Goal: Use online tool/utility: Utilize a website feature to perform a specific function

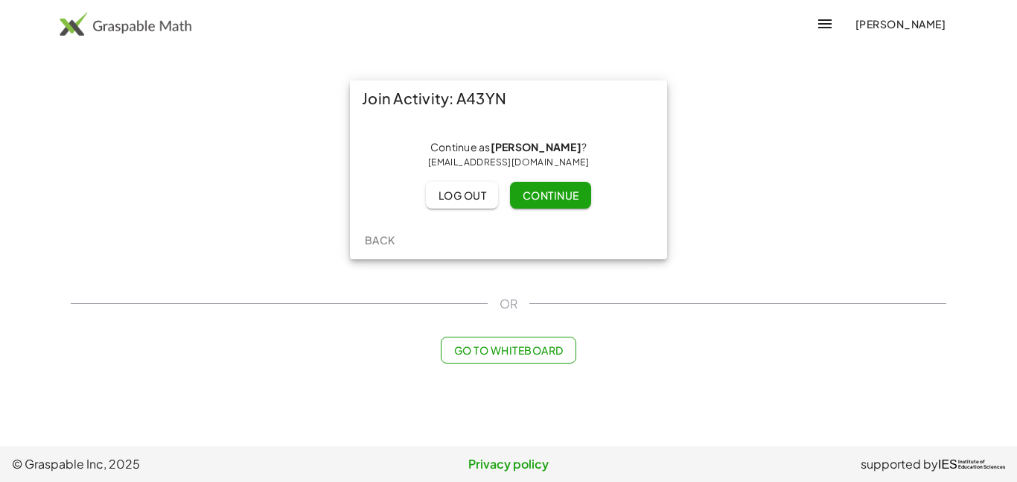
click at [569, 196] on span "Continue" at bounding box center [550, 194] width 57 height 13
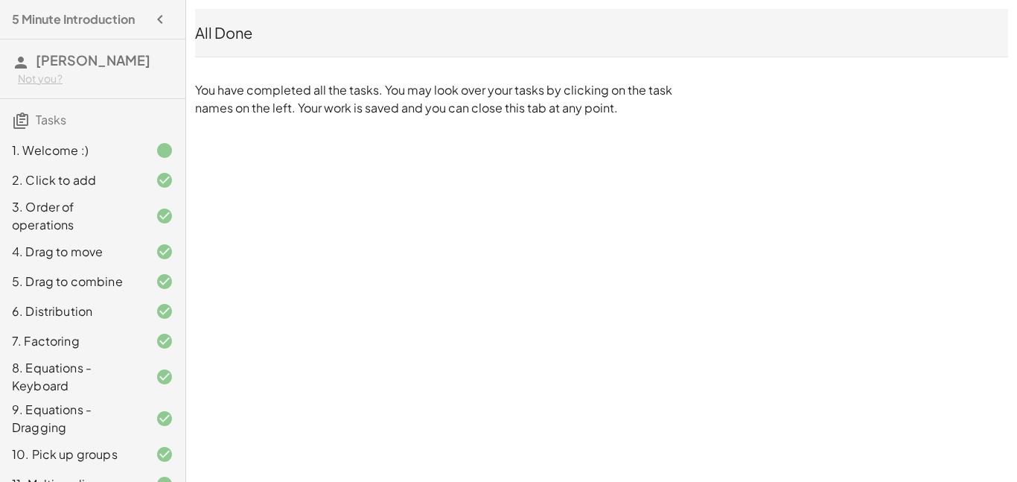
scroll to position [136, 0]
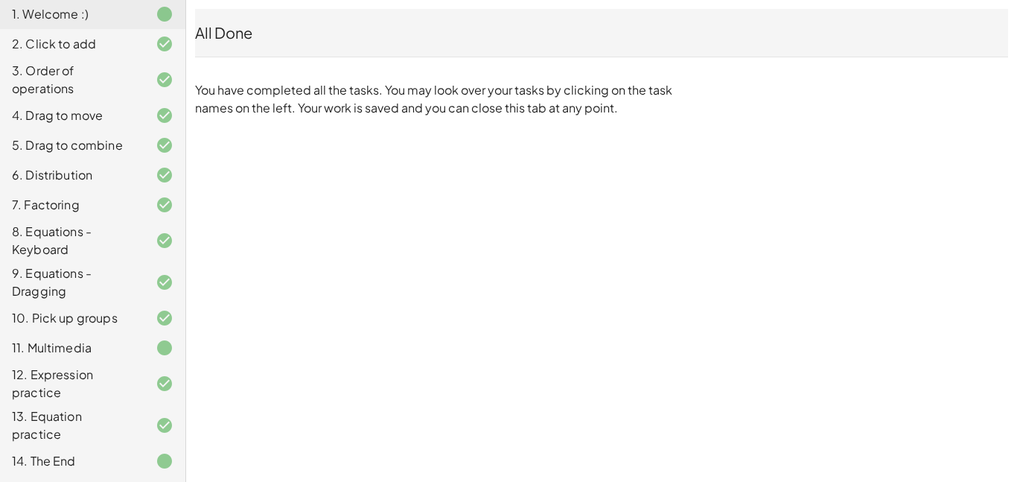
click at [101, 347] on div "11. Multimedia" at bounding box center [72, 348] width 120 height 18
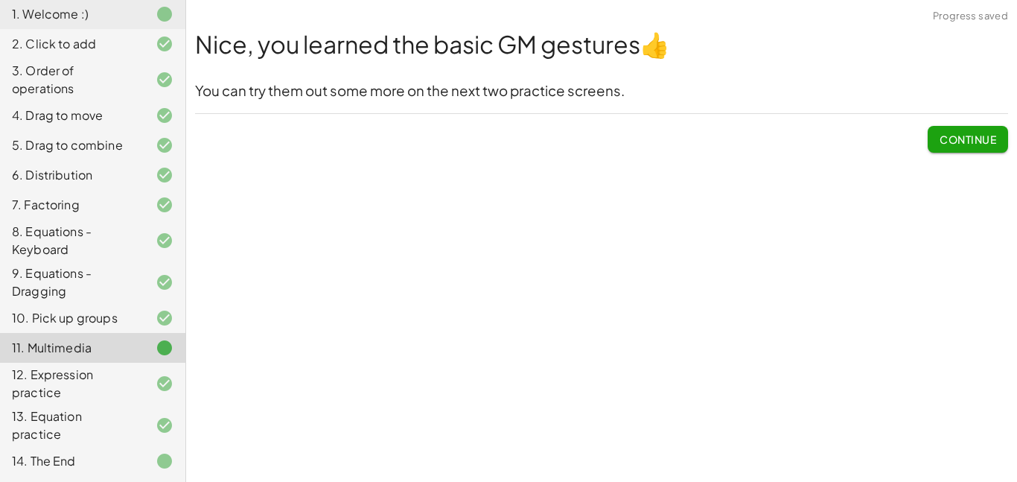
click at [94, 385] on div "12. Expression practice" at bounding box center [72, 384] width 120 height 36
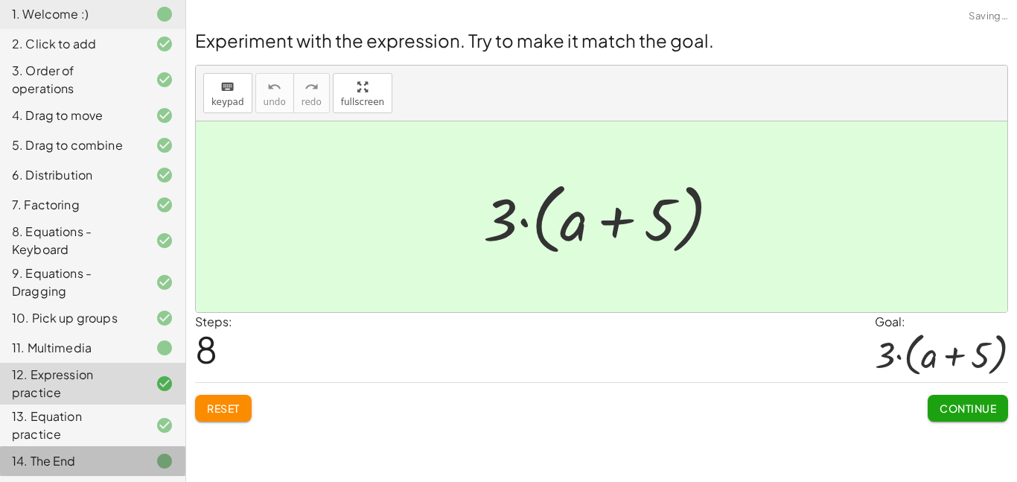
click at [98, 458] on div "14. The End" at bounding box center [72, 461] width 120 height 18
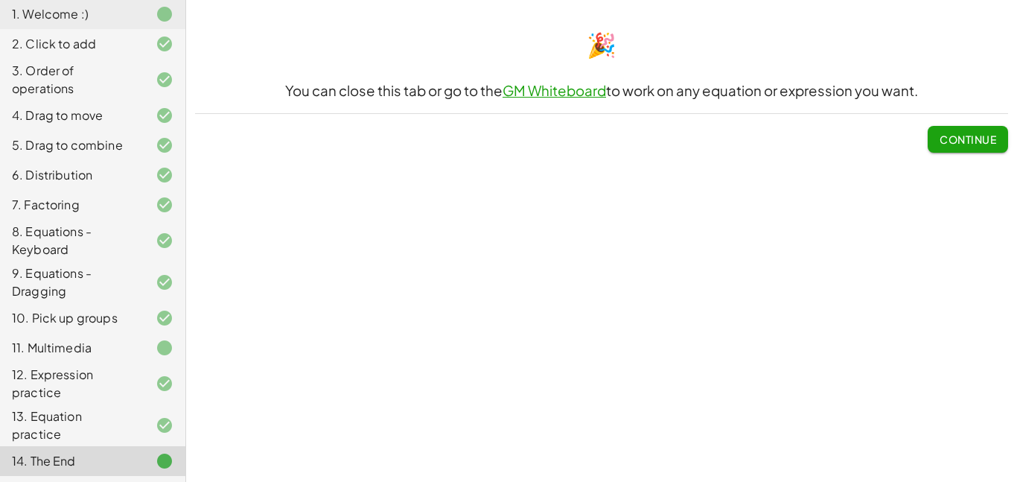
scroll to position [0, 0]
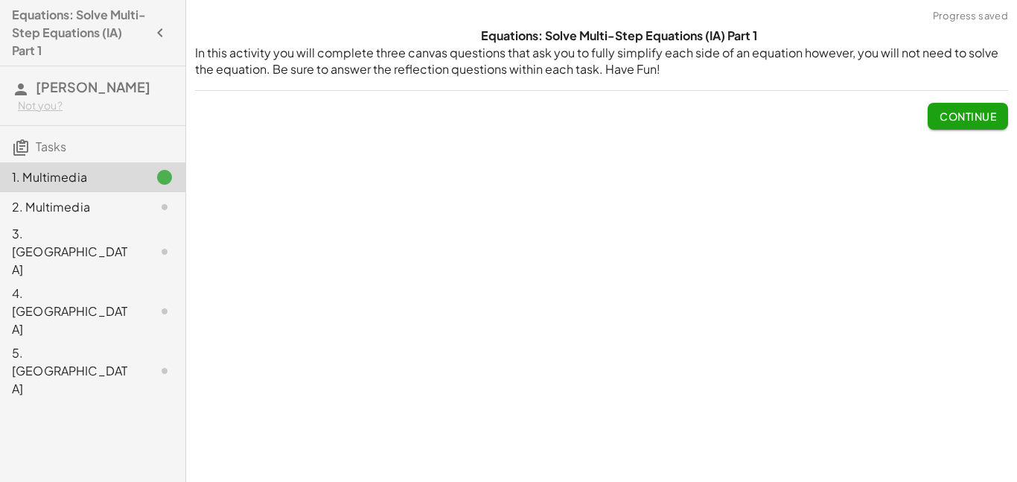
click at [979, 117] on span "Continue" at bounding box center [968, 115] width 57 height 13
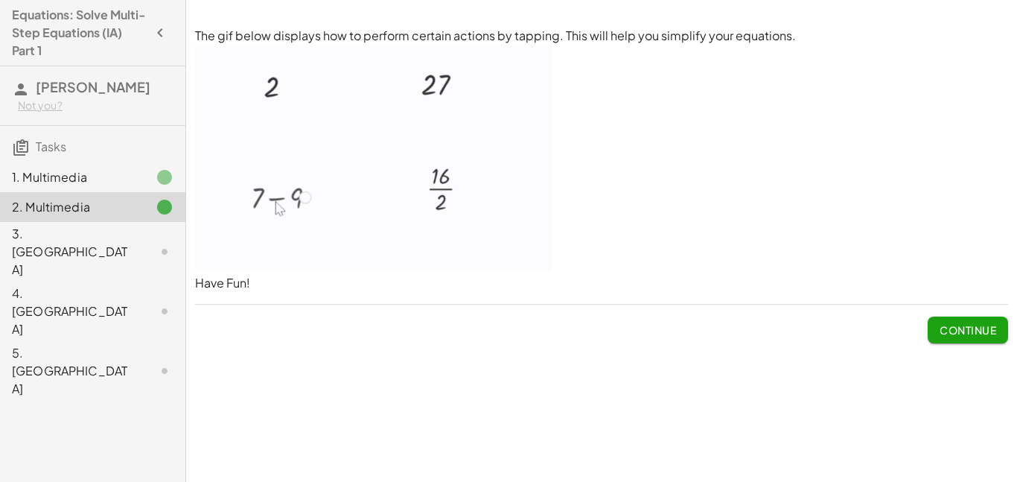
click at [940, 328] on span "Continue" at bounding box center [968, 329] width 57 height 13
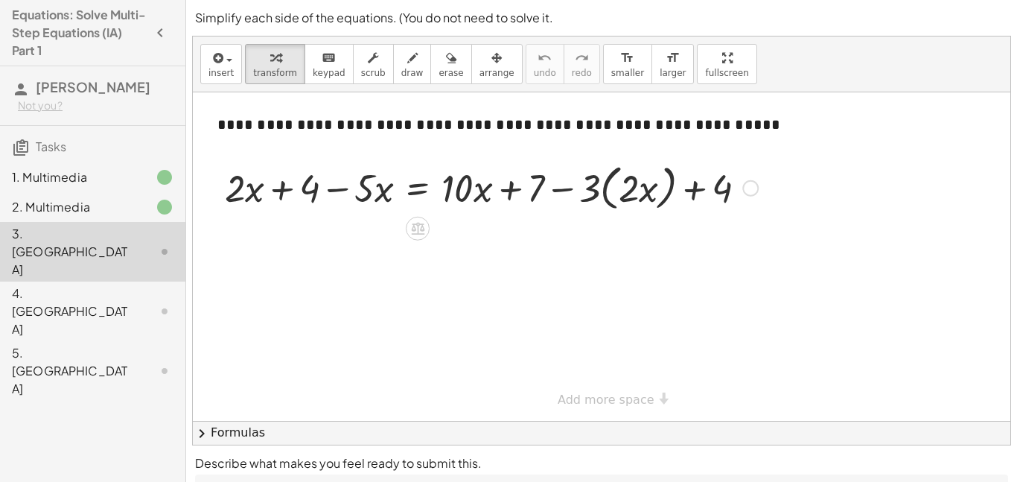
click at [413, 182] on div at bounding box center [491, 187] width 548 height 57
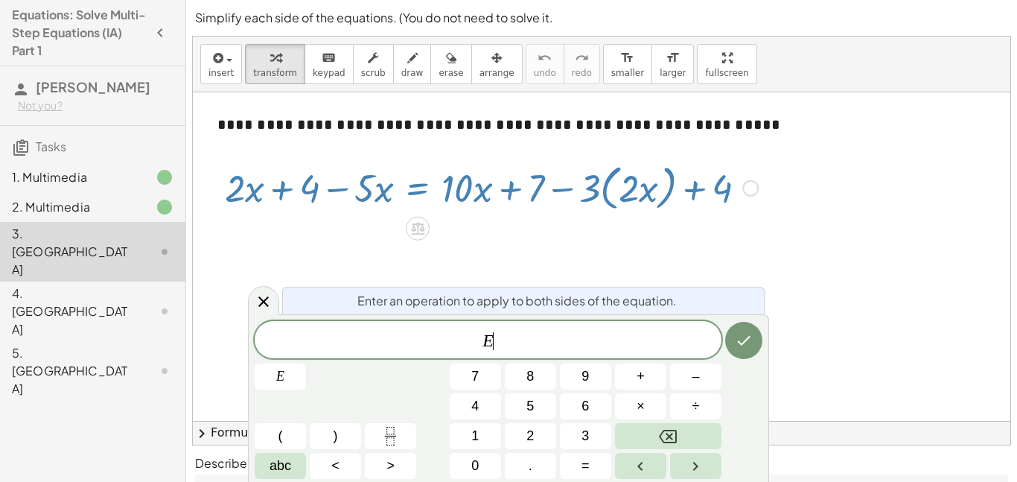
scroll to position [1, 0]
click at [530, 218] on div "+ · 2 · x + 4 − · 5 · x = + · 10 · x + 7 − · 3 · ( · 2 · x ) + 4" at bounding box center [486, 187] width 567 height 64
click at [528, 208] on div at bounding box center [491, 187] width 548 height 57
click at [264, 313] on div at bounding box center [263, 300] width 31 height 29
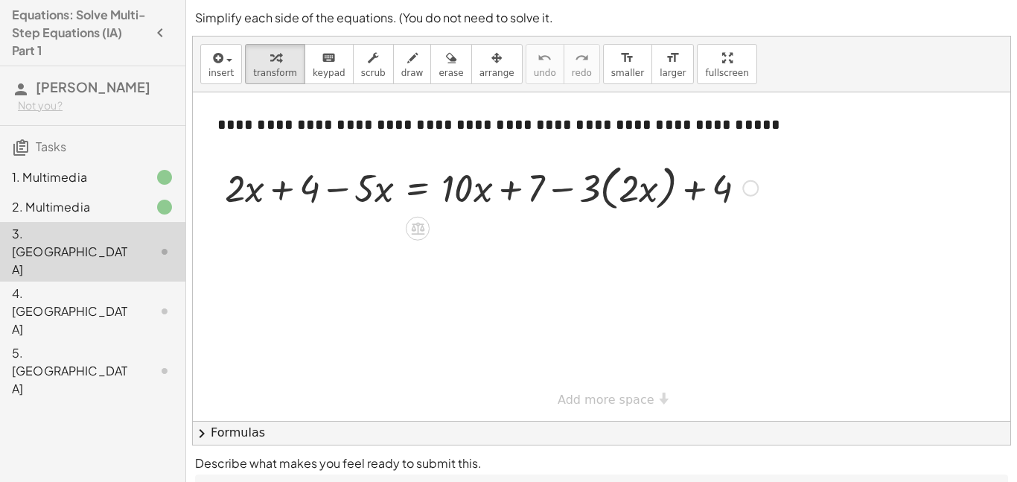
click at [340, 190] on div at bounding box center [491, 187] width 548 height 57
click at [556, 194] on div at bounding box center [491, 187] width 548 height 57
click at [629, 198] on div at bounding box center [491, 187] width 548 height 57
click at [683, 197] on div at bounding box center [491, 187] width 548 height 57
click at [277, 189] on div at bounding box center [491, 187] width 548 height 57
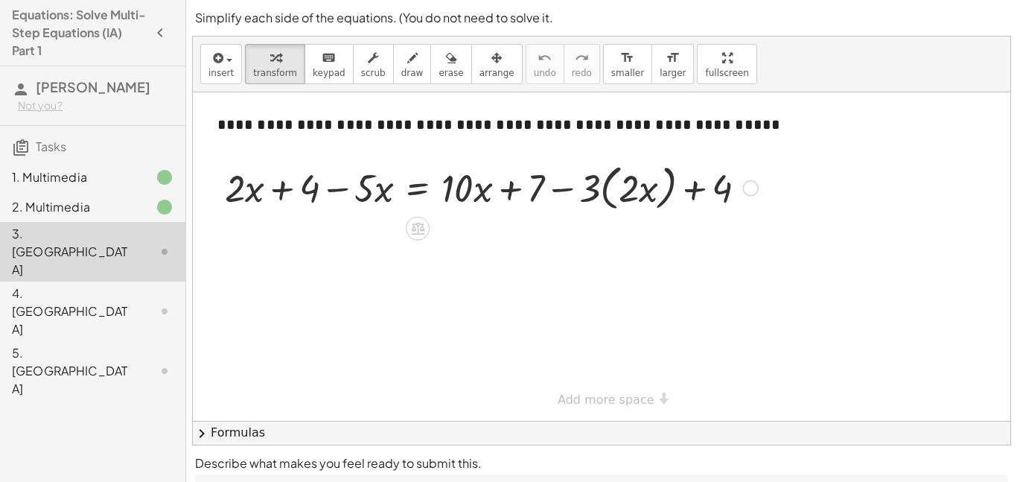
click at [342, 192] on div at bounding box center [491, 187] width 548 height 57
drag, startPoint x: 247, startPoint y: 188, endPoint x: 346, endPoint y: 168, distance: 102.0
click at [346, 168] on div at bounding box center [491, 187] width 548 height 57
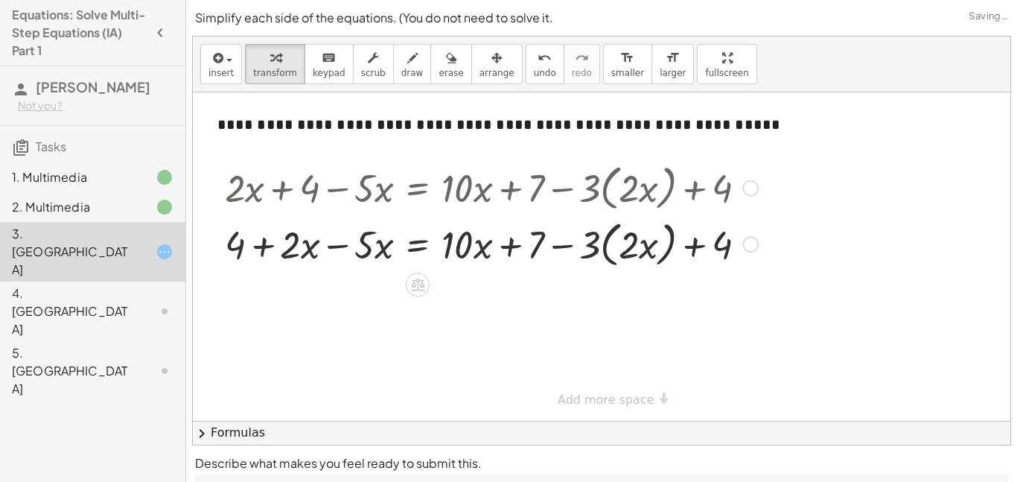
click at [333, 248] on div at bounding box center [491, 243] width 548 height 57
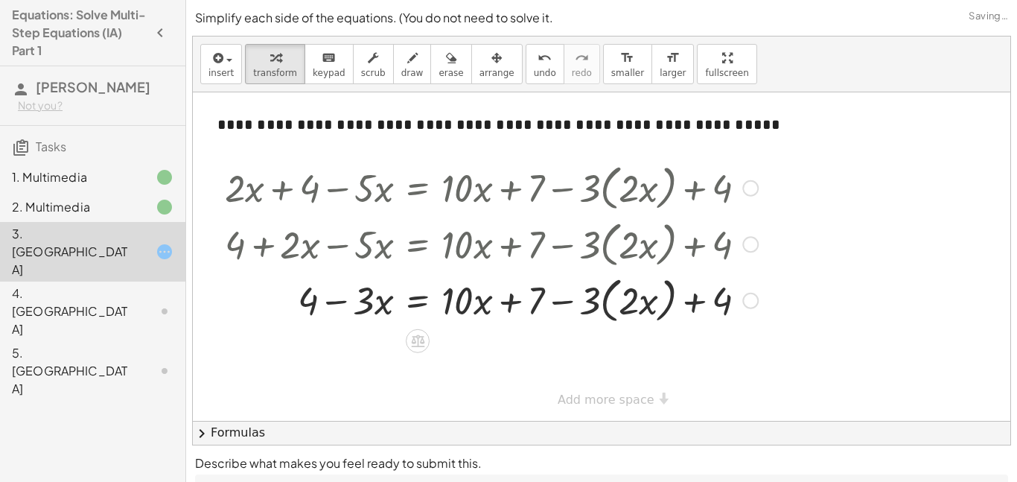
click at [331, 294] on div at bounding box center [491, 299] width 548 height 57
click at [620, 293] on div at bounding box center [491, 299] width 548 height 57
click at [600, 294] on div at bounding box center [491, 299] width 548 height 57
click at [606, 299] on div at bounding box center [491, 299] width 548 height 57
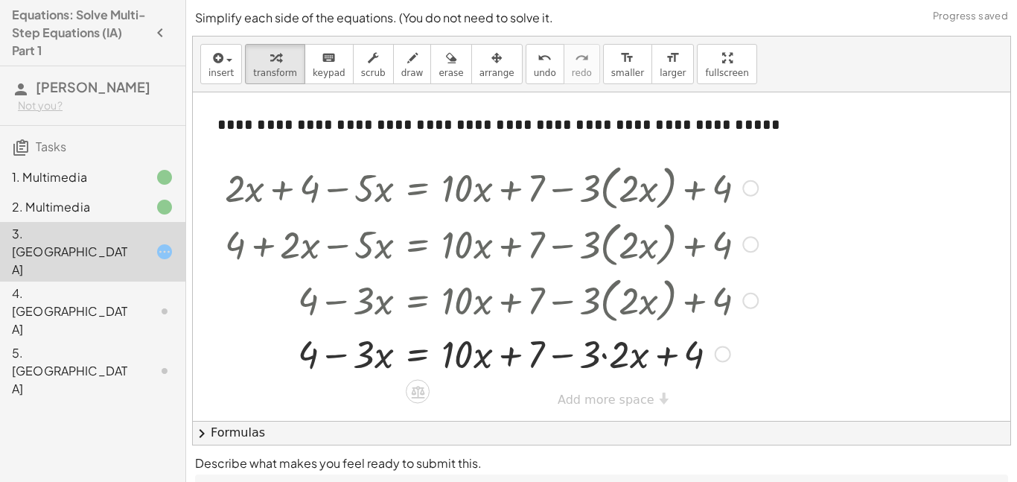
scroll to position [103, 0]
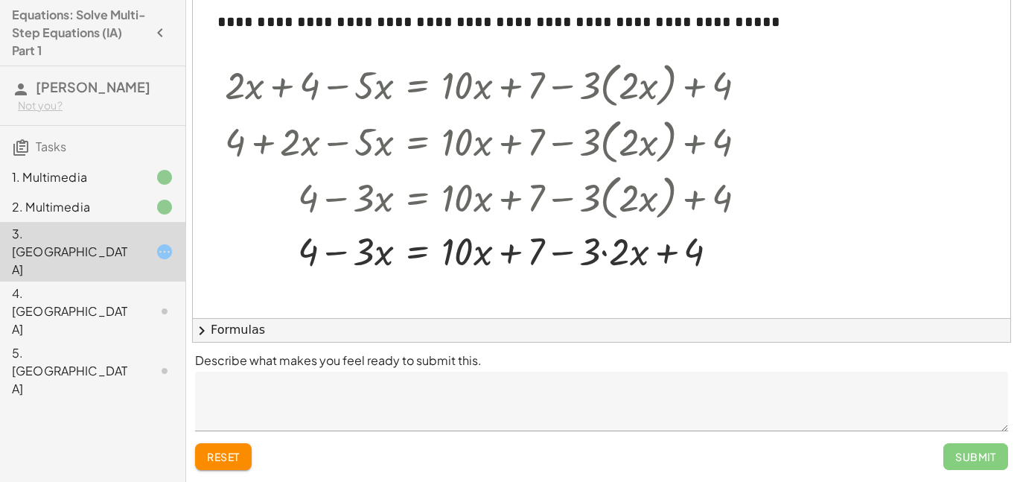
click at [600, 296] on div "**********" at bounding box center [602, 318] width 818 height 657
click at [617, 252] on div at bounding box center [491, 250] width 548 height 51
click at [594, 255] on div at bounding box center [491, 250] width 548 height 51
drag, startPoint x: 609, startPoint y: 256, endPoint x: 460, endPoint y: 255, distance: 148.2
click at [460, 268] on div at bounding box center [491, 250] width 548 height 51
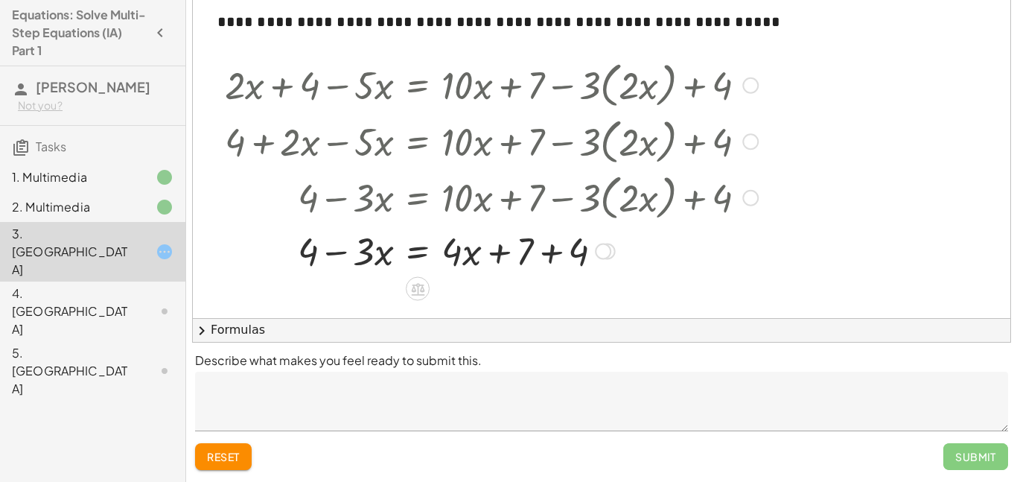
click at [535, 261] on div at bounding box center [491, 250] width 548 height 51
click at [378, 257] on div at bounding box center [491, 250] width 548 height 51
click at [322, 258] on div at bounding box center [491, 250] width 548 height 51
click at [416, 254] on div at bounding box center [491, 250] width 548 height 51
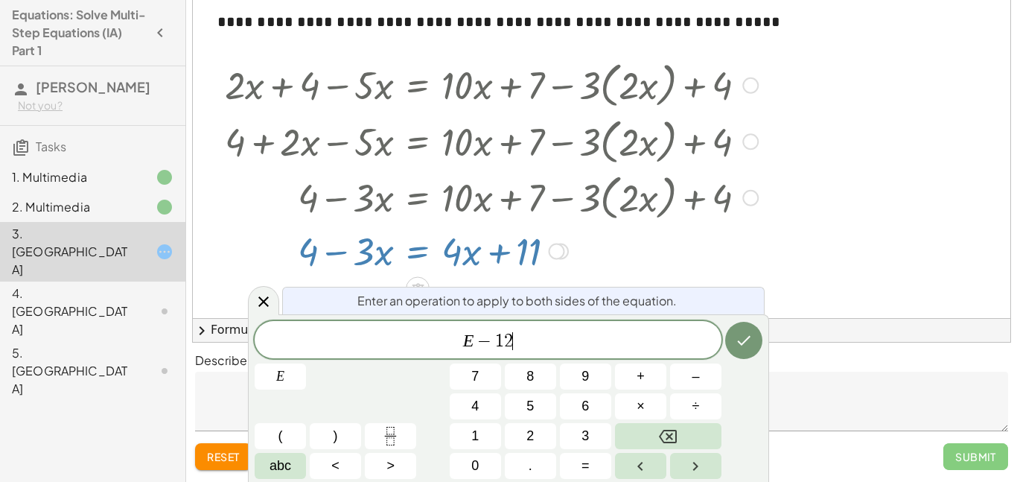
scroll to position [4, 0]
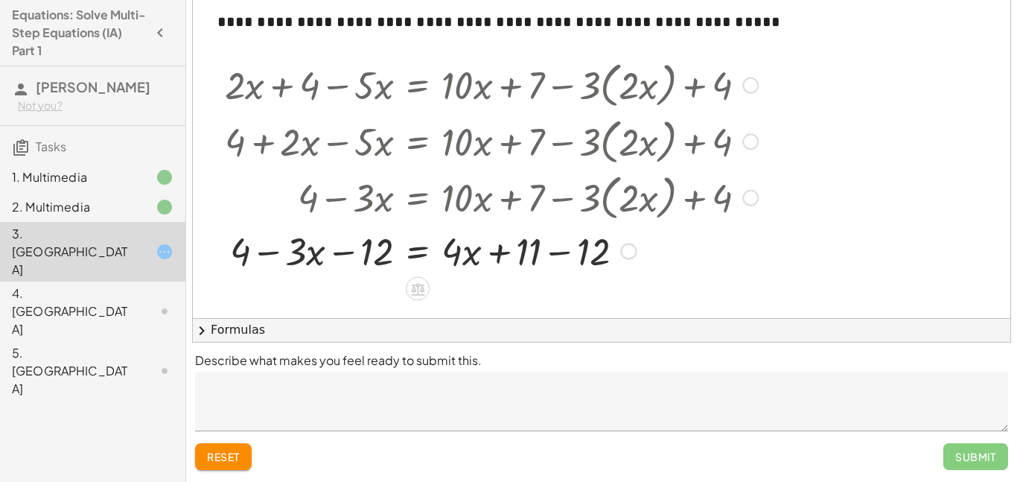
click at [226, 451] on span "reset" at bounding box center [223, 456] width 33 height 13
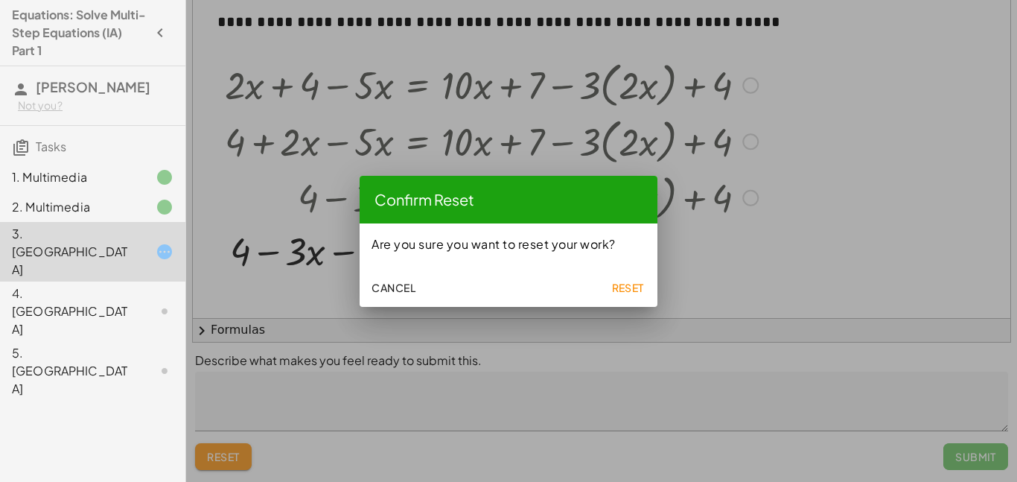
scroll to position [0, 0]
click at [641, 287] on span "Reset" at bounding box center [628, 287] width 33 height 13
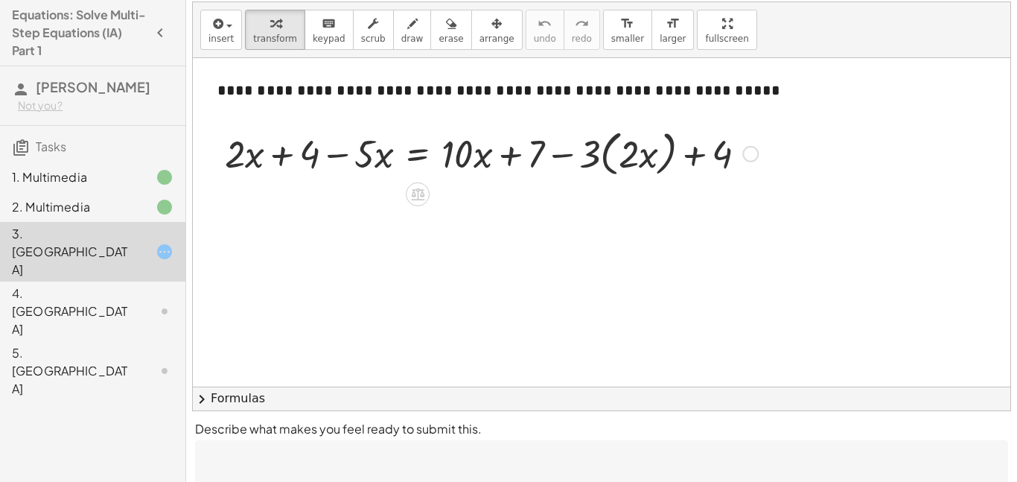
scroll to position [33, 0]
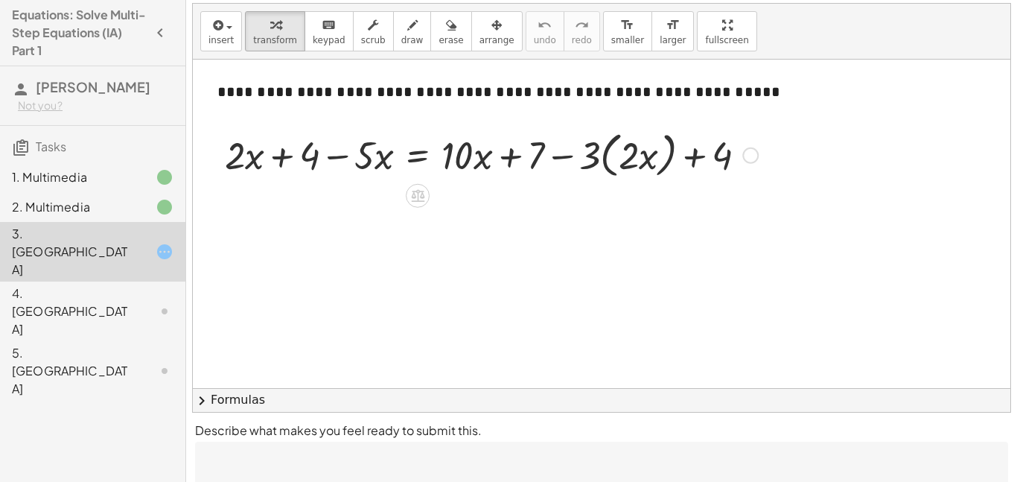
click at [422, 150] on div at bounding box center [491, 154] width 548 height 57
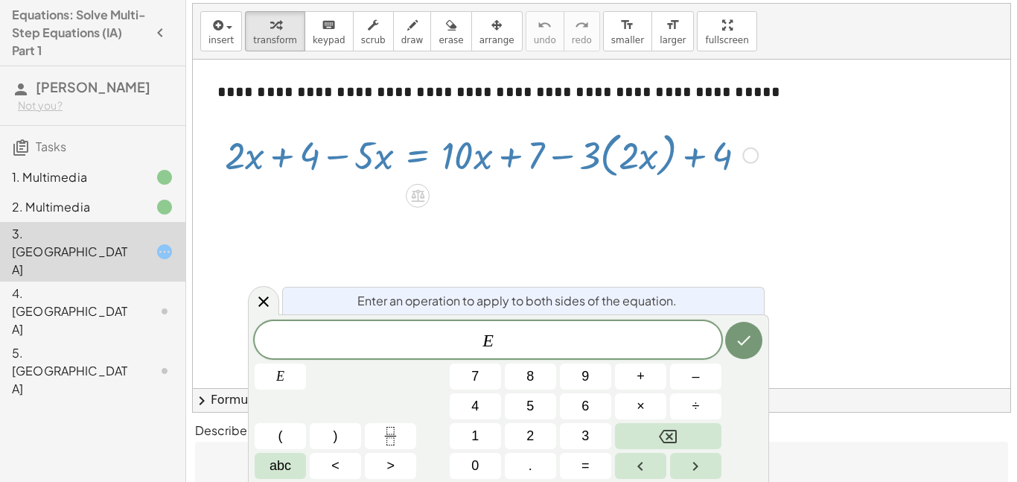
click at [332, 197] on div at bounding box center [602, 388] width 818 height 657
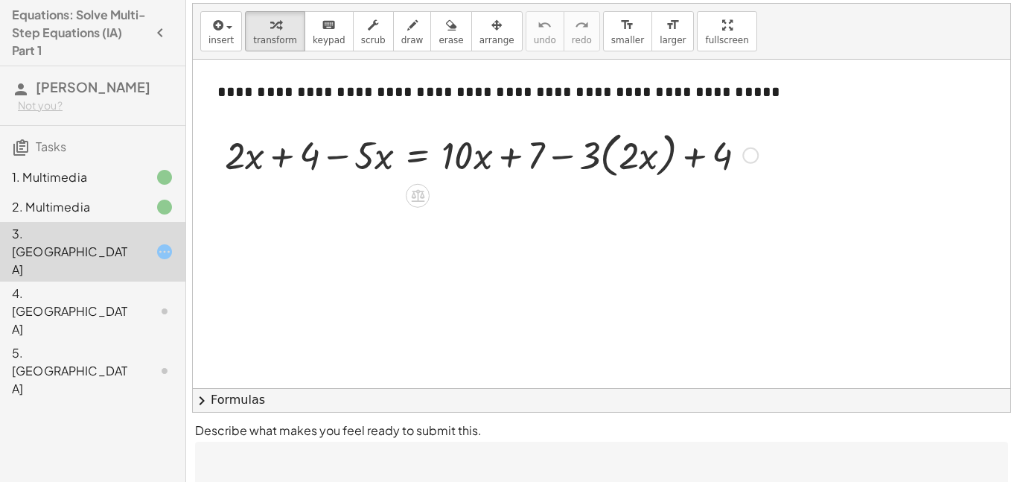
click at [335, 160] on div at bounding box center [491, 154] width 548 height 57
click at [280, 163] on div at bounding box center [491, 154] width 548 height 57
click at [392, 152] on div at bounding box center [491, 154] width 548 height 57
click at [386, 159] on div at bounding box center [491, 154] width 548 height 57
click at [416, 155] on div at bounding box center [491, 154] width 548 height 57
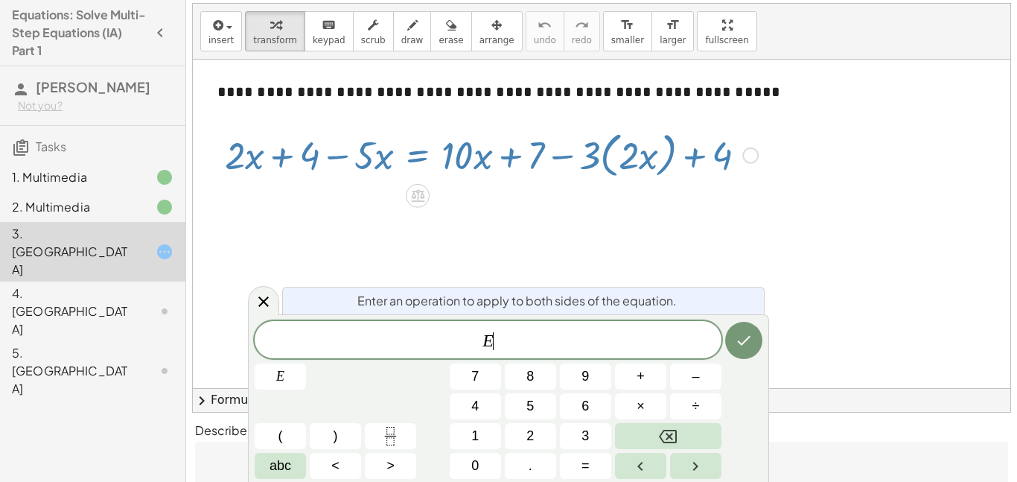
scroll to position [6, 0]
click at [509, 165] on div at bounding box center [491, 154] width 548 height 57
click at [509, 180] on div at bounding box center [491, 154] width 548 height 57
click at [146, 302] on div at bounding box center [153, 311] width 42 height 18
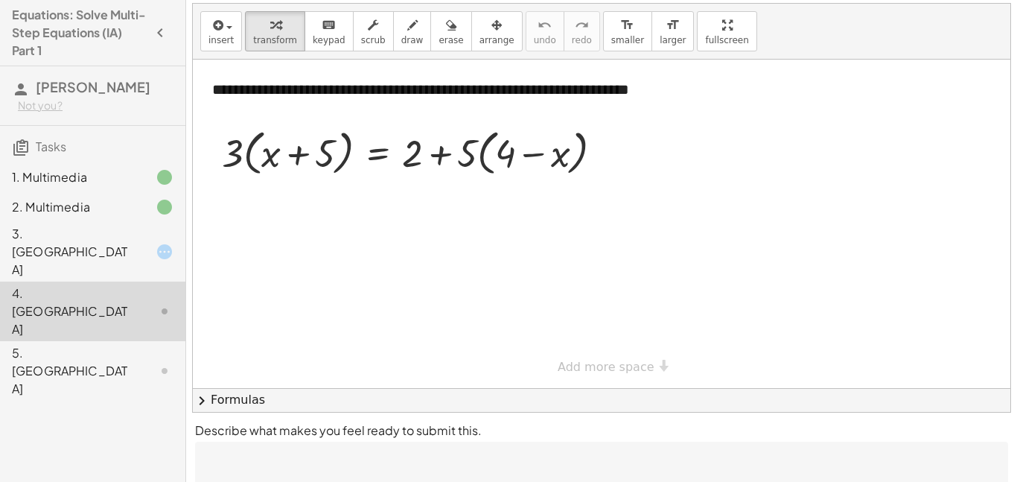
click at [119, 236] on div "3. Canvas" at bounding box center [72, 252] width 120 height 54
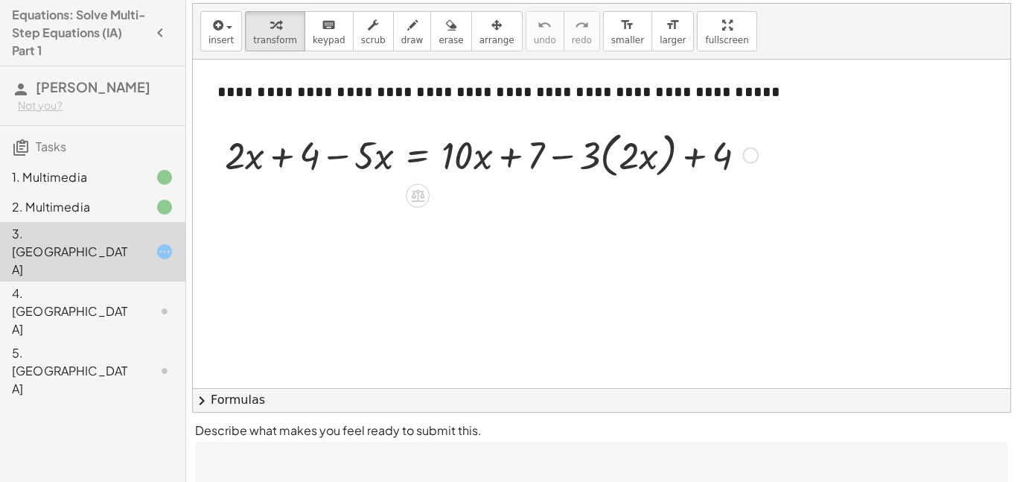
click at [345, 161] on div at bounding box center [491, 154] width 548 height 57
click at [476, 157] on div at bounding box center [491, 154] width 548 height 57
click at [506, 159] on div at bounding box center [491, 154] width 548 height 57
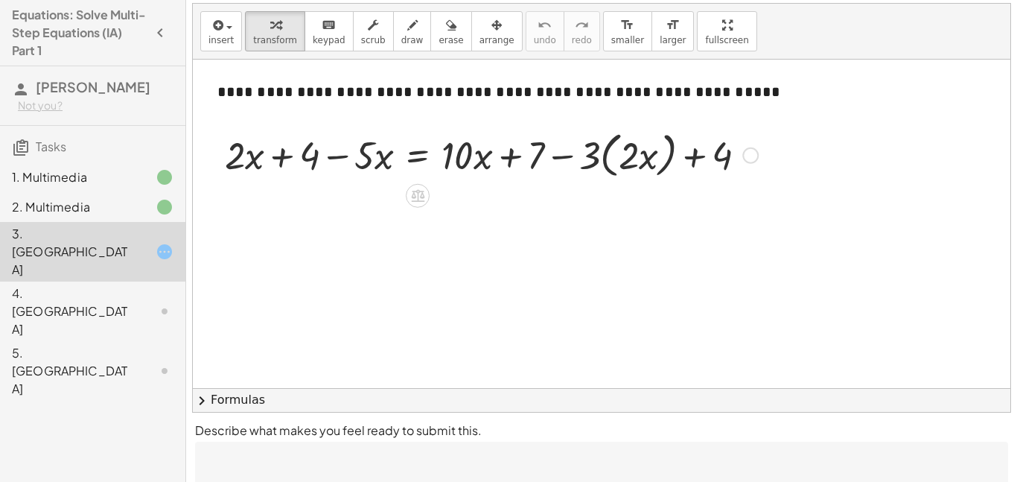
click at [755, 156] on div at bounding box center [751, 155] width 16 height 16
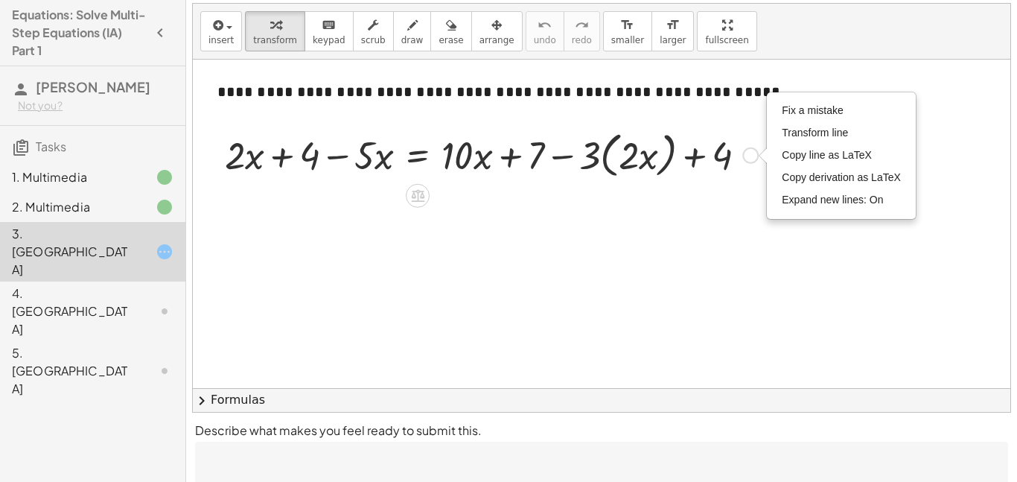
click at [755, 156] on div "Fix a mistake Transform line Copy line as LaTeX Copy derivation as LaTeX Expand…" at bounding box center [751, 155] width 16 height 16
click at [647, 252] on div at bounding box center [602, 388] width 818 height 657
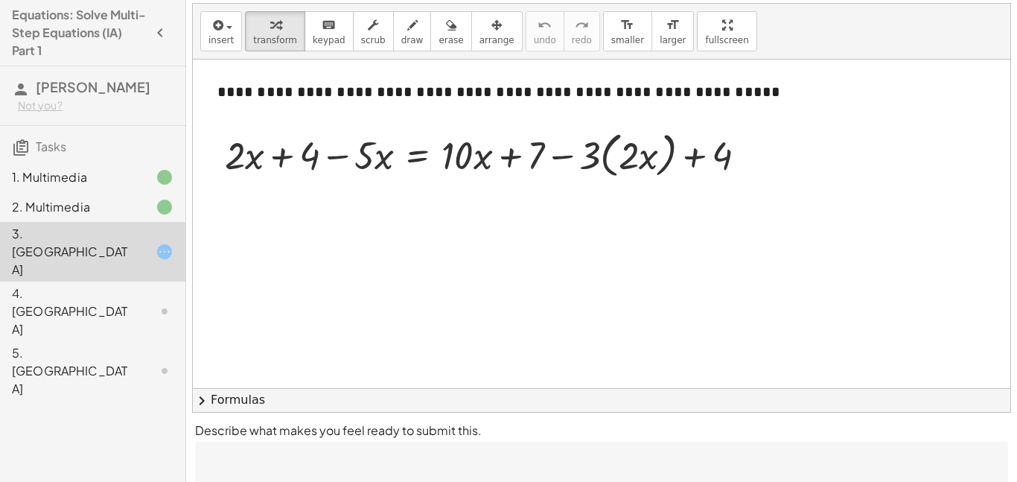
click at [647, 252] on div at bounding box center [602, 388] width 818 height 657
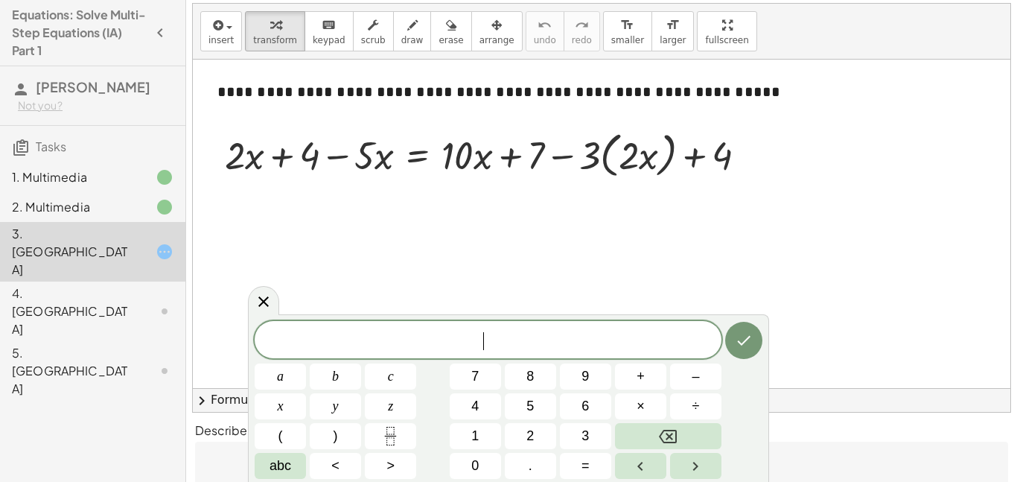
click at [647, 252] on div at bounding box center [602, 388] width 818 height 657
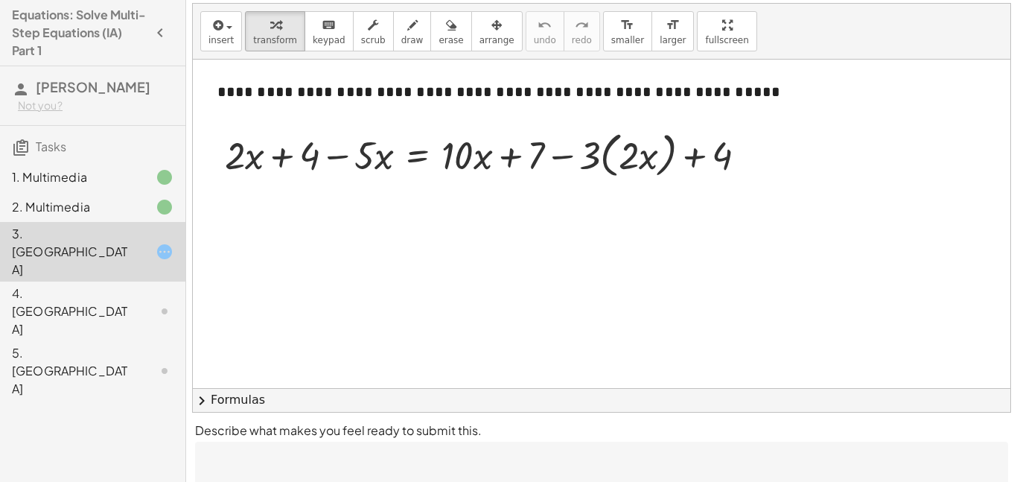
click at [101, 344] on div "5. Canvas" at bounding box center [72, 371] width 120 height 54
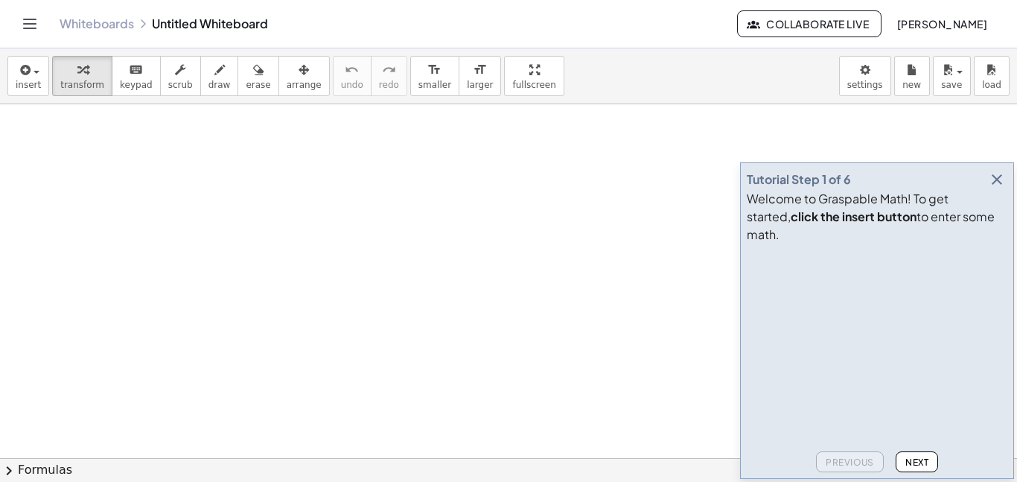
click at [997, 188] on icon "button" at bounding box center [997, 180] width 18 height 18
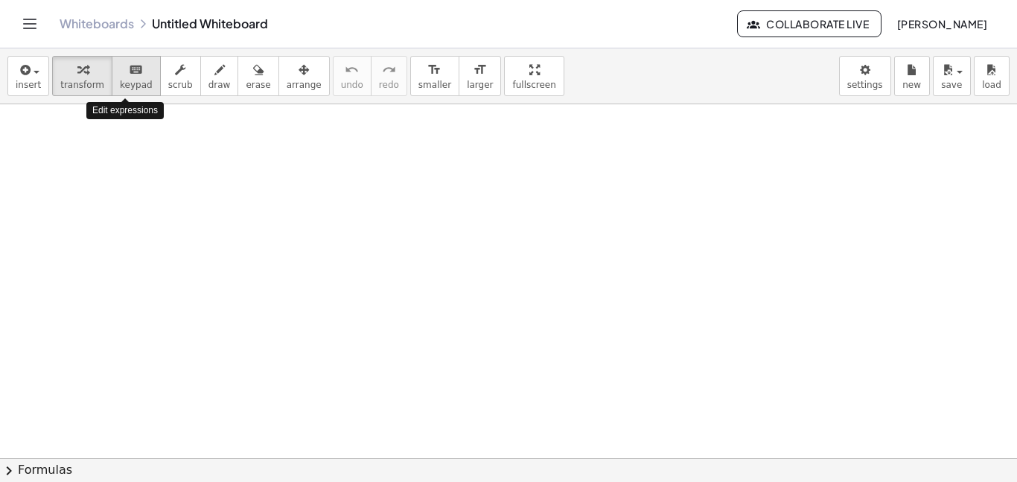
click at [125, 86] on span "keypad" at bounding box center [136, 85] width 33 height 10
click at [79, 72] on icon "button" at bounding box center [82, 70] width 10 height 18
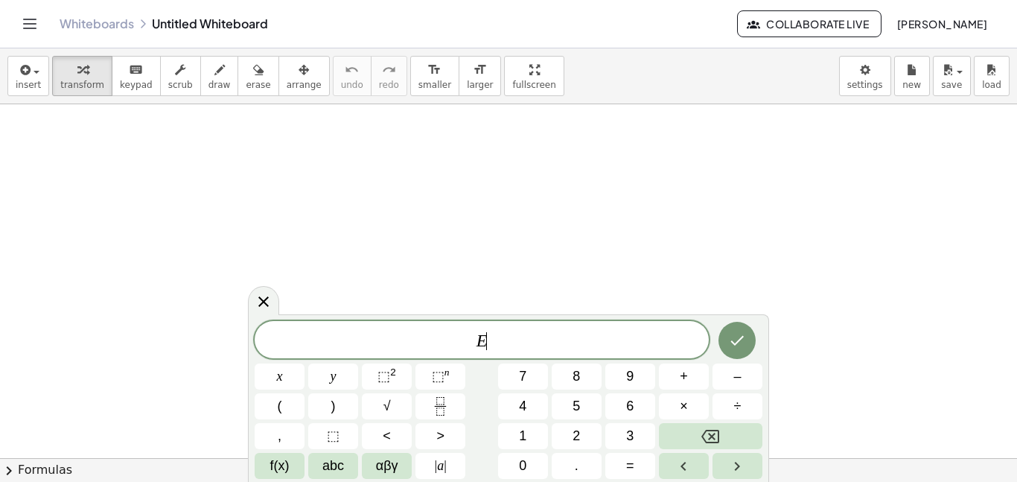
scroll to position [1, 0]
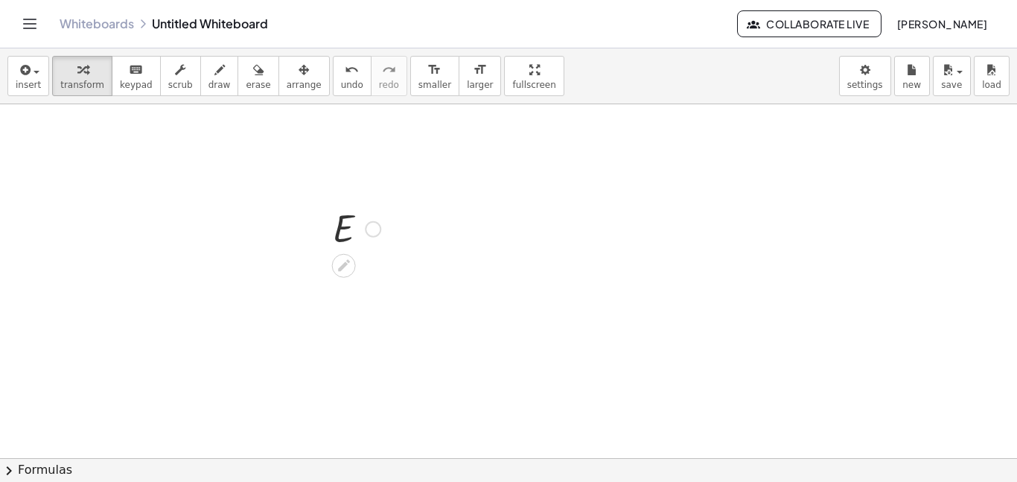
click at [370, 245] on div at bounding box center [356, 227] width 63 height 49
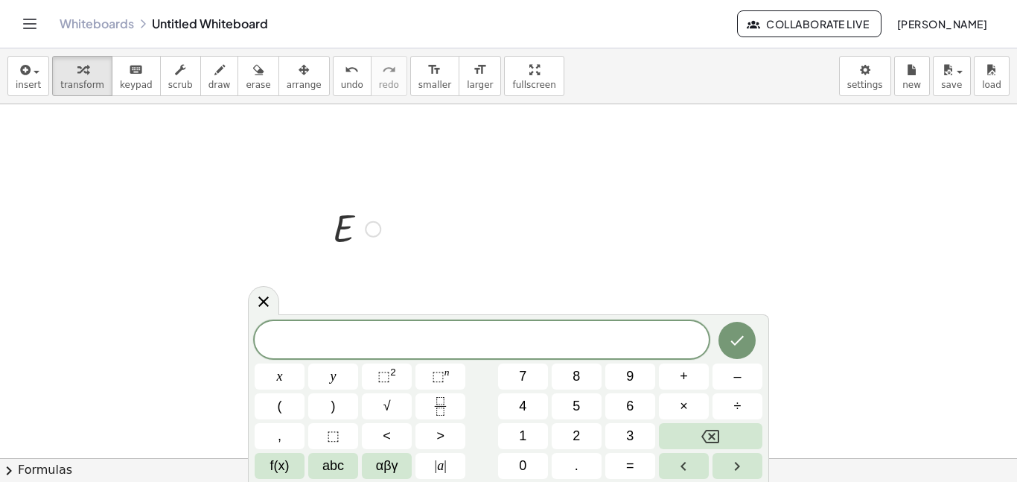
click at [337, 244] on div at bounding box center [356, 227] width 63 height 49
click at [337, 243] on div at bounding box center [356, 227] width 63 height 49
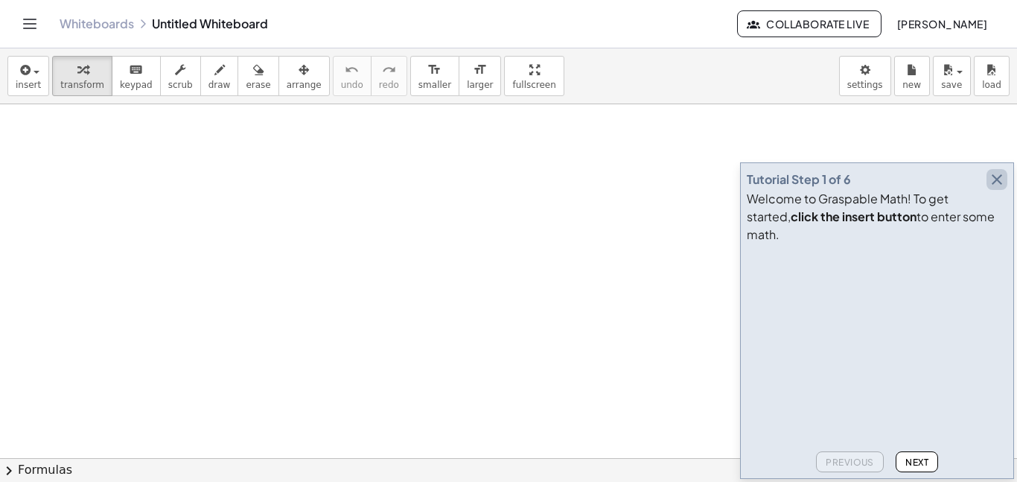
click at [1000, 188] on icon "button" at bounding box center [997, 180] width 18 height 18
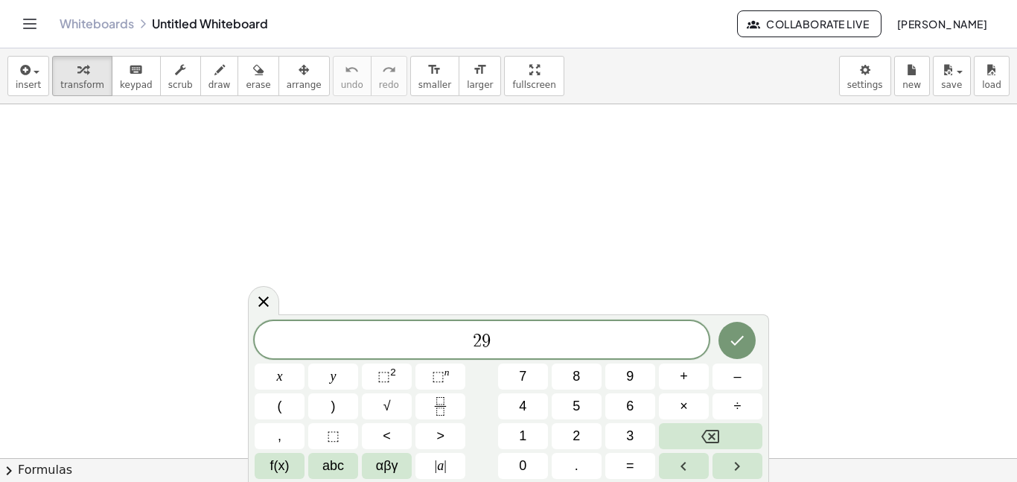
scroll to position [4, 0]
click at [433, 413] on icon "Fraction" at bounding box center [440, 406] width 19 height 19
click at [433, 414] on icon "Fraction" at bounding box center [440, 406] width 19 height 19
click at [443, 408] on icon "Fraction" at bounding box center [440, 406] width 19 height 19
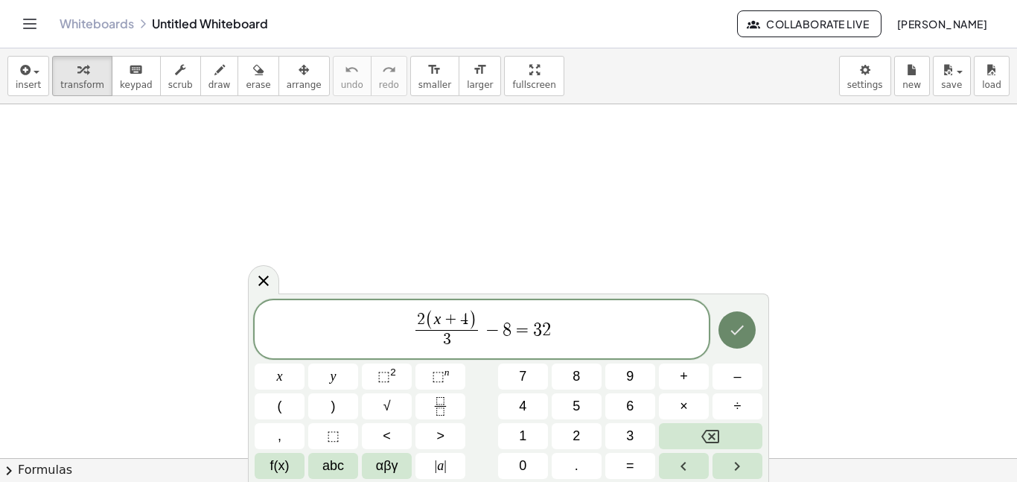
click at [749, 329] on button "Done" at bounding box center [737, 329] width 37 height 37
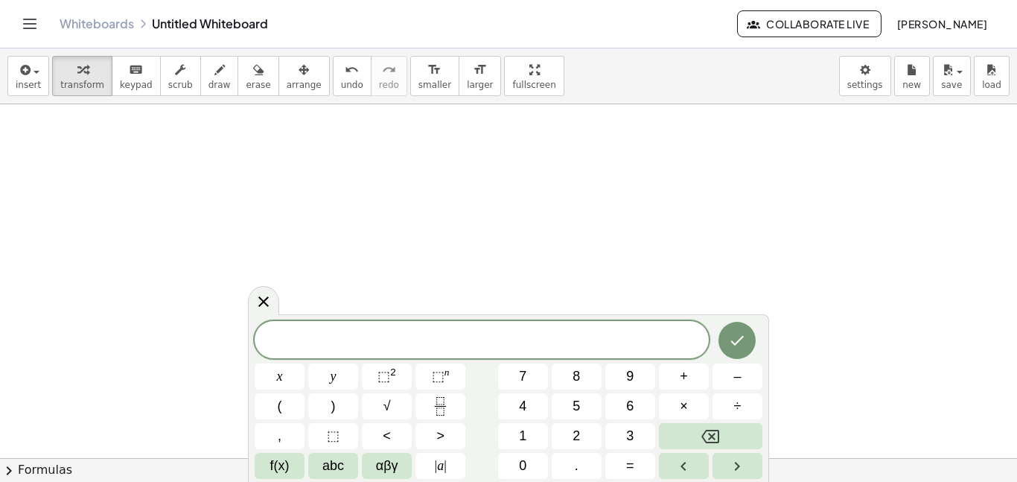
scroll to position [6, 0]
click at [450, 413] on button "Fraction" at bounding box center [441, 406] width 50 height 26
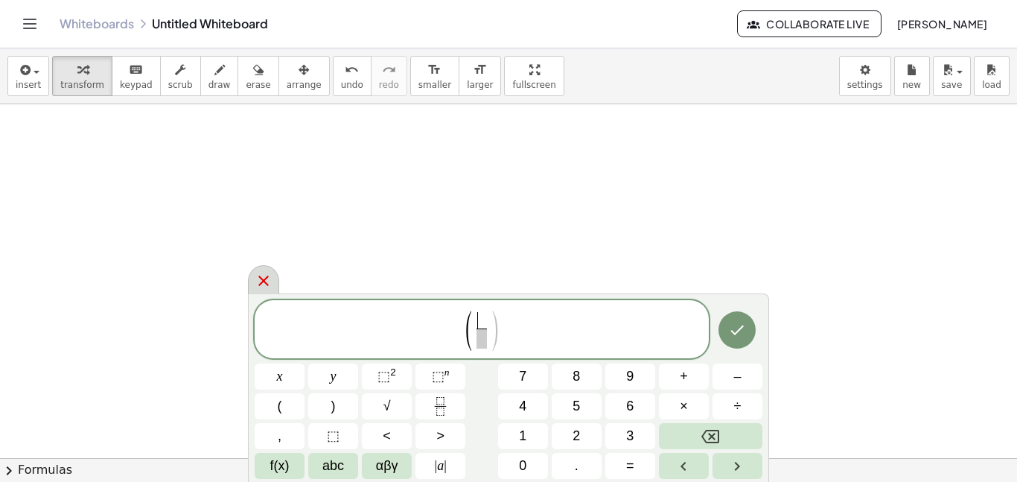
click at [269, 281] on icon at bounding box center [264, 281] width 18 height 18
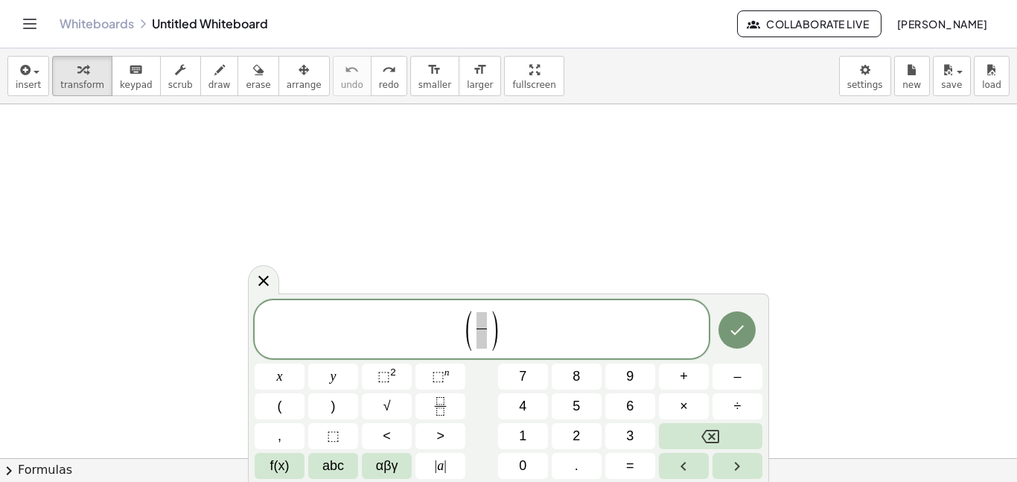
click at [484, 324] on span at bounding box center [482, 320] width 10 height 16
click at [534, 340] on span "( 2 ​ ​ )" at bounding box center [482, 330] width 454 height 42
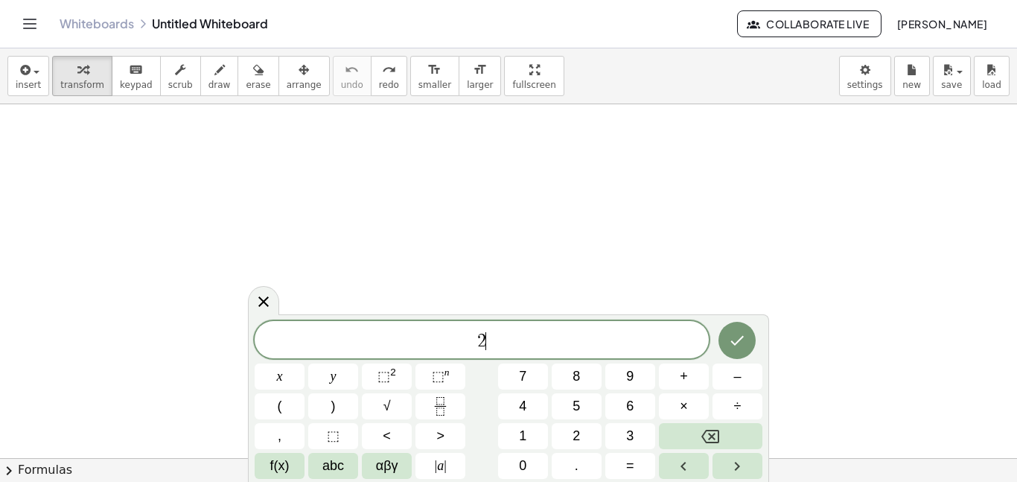
scroll to position [7, 0]
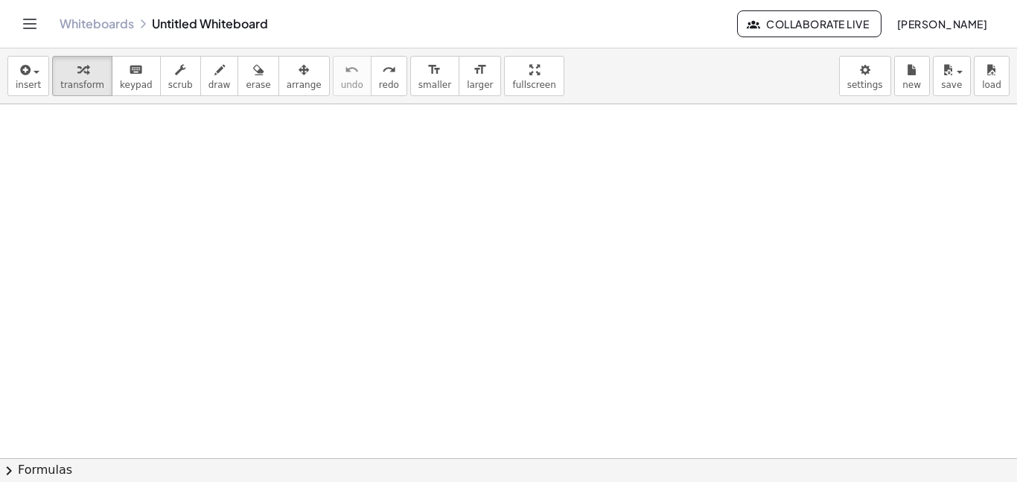
click at [523, 398] on div at bounding box center [583, 389] width 301 height 51
click at [496, 395] on div at bounding box center [583, 389] width 301 height 51
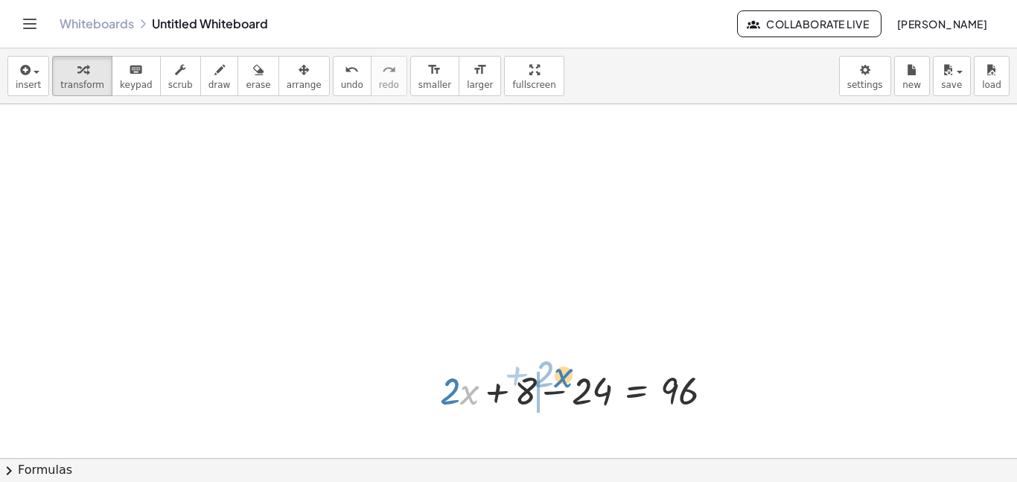
drag, startPoint x: 464, startPoint y: 395, endPoint x: 532, endPoint y: 387, distance: 68.3
click at [532, 387] on div at bounding box center [583, 389] width 301 height 51
click at [472, 401] on div at bounding box center [583, 389] width 301 height 51
click at [548, 392] on div at bounding box center [583, 389] width 301 height 51
click at [644, 391] on div at bounding box center [583, 389] width 301 height 51
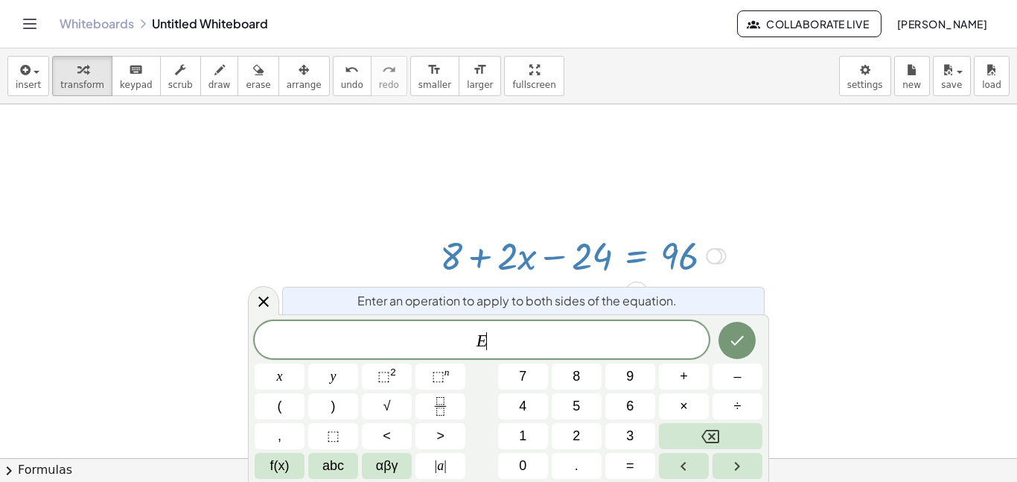
scroll to position [142, 0]
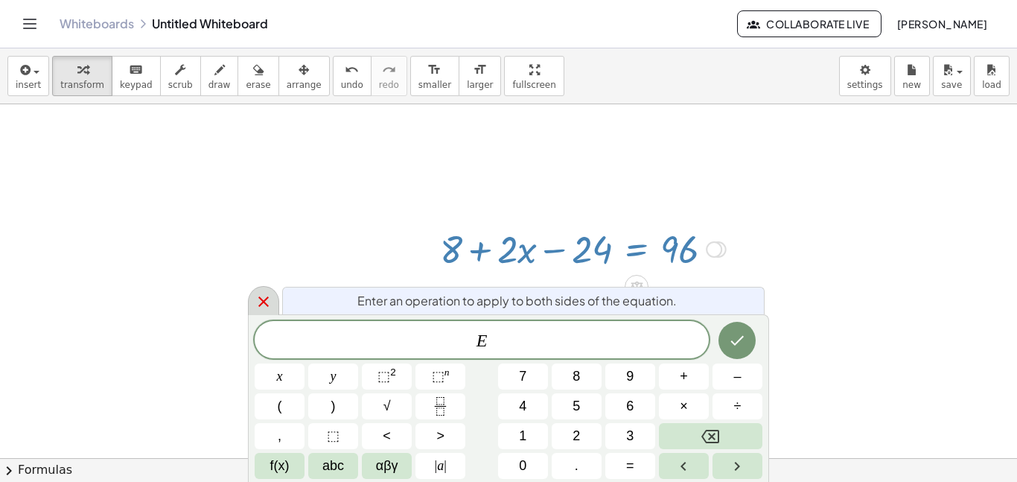
click at [263, 296] on icon at bounding box center [264, 302] width 18 height 18
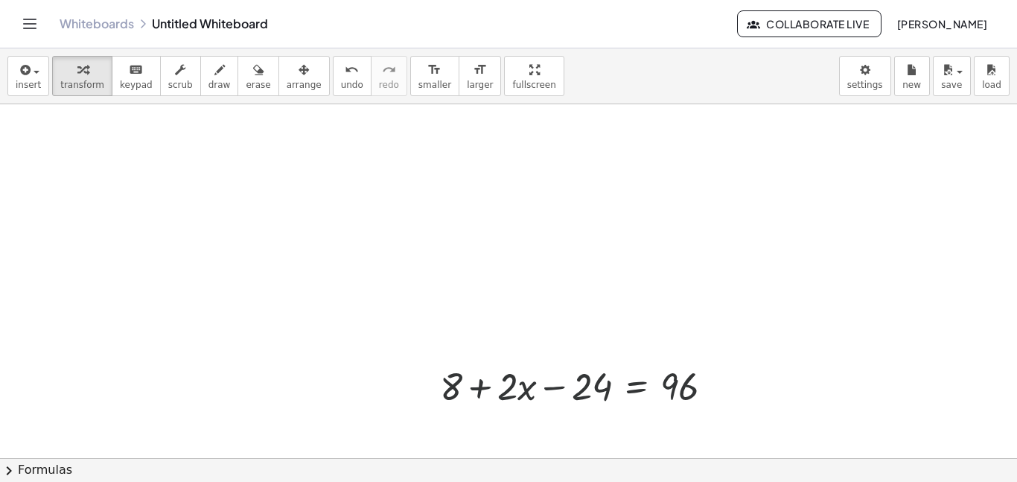
scroll to position [0, 0]
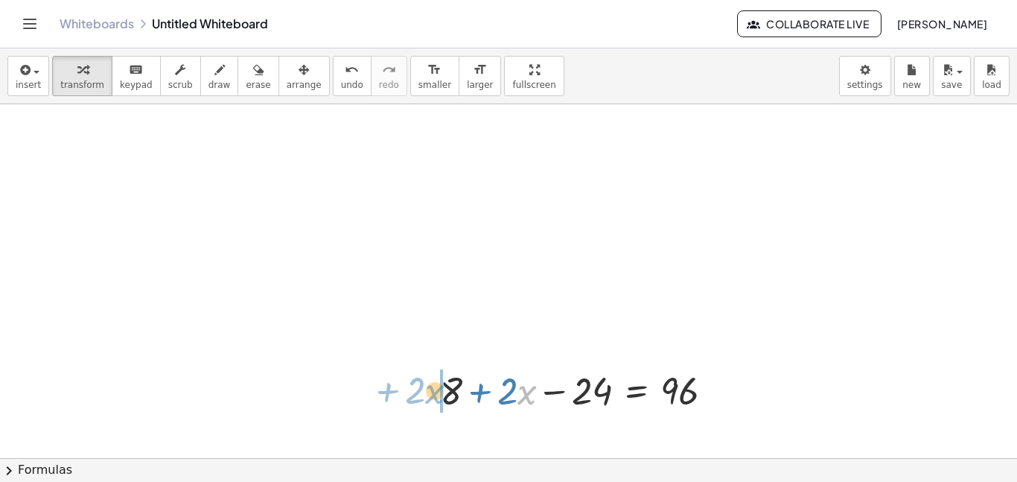
drag, startPoint x: 524, startPoint y: 379, endPoint x: 431, endPoint y: 378, distance: 92.4
click at [431, 378] on div "+ · 2 · x + 8 − 24 = 96 · x + · 2 + · 2 · x + 8 − 24 = 96" at bounding box center [578, 390] width 320 height 58
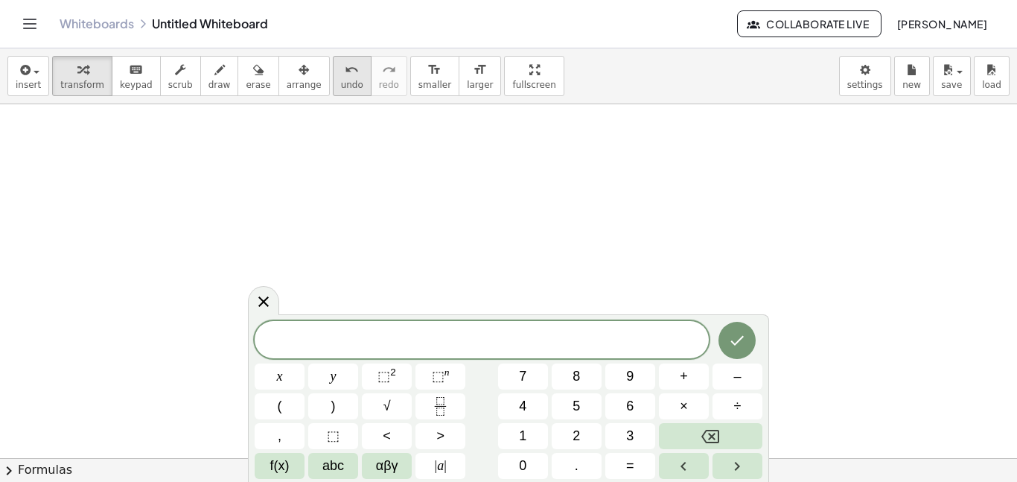
click at [341, 89] on span "undo" at bounding box center [352, 85] width 22 height 10
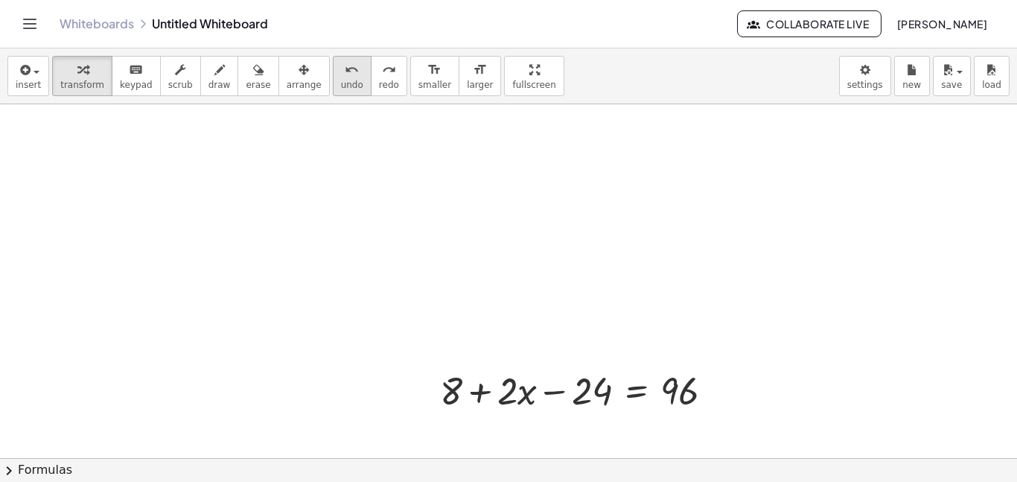
click at [341, 72] on div "undo" at bounding box center [352, 69] width 22 height 18
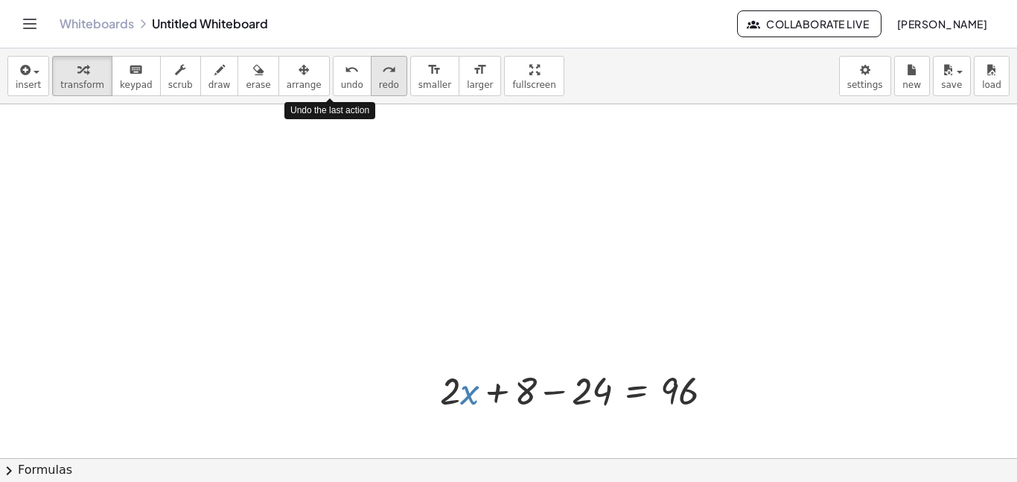
click at [382, 74] on icon "redo" at bounding box center [389, 70] width 14 height 18
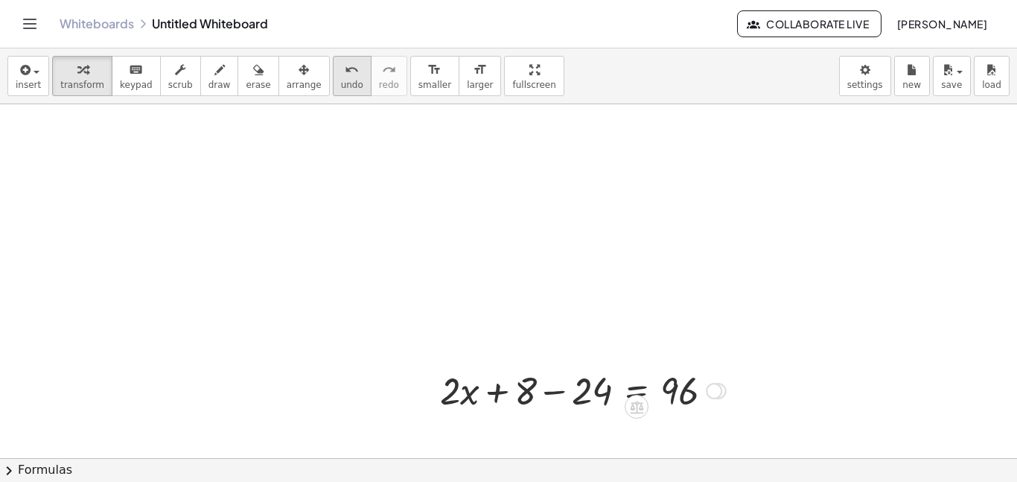
click at [341, 87] on span "undo" at bounding box center [352, 85] width 22 height 10
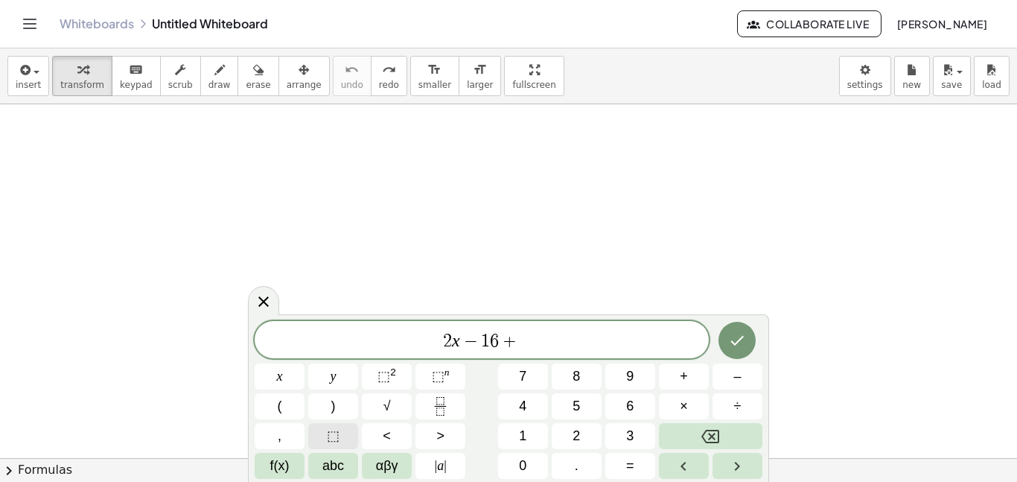
click at [335, 440] on span "⬚" at bounding box center [333, 436] width 13 height 20
click at [743, 335] on icon "Done" at bounding box center [737, 340] width 18 height 18
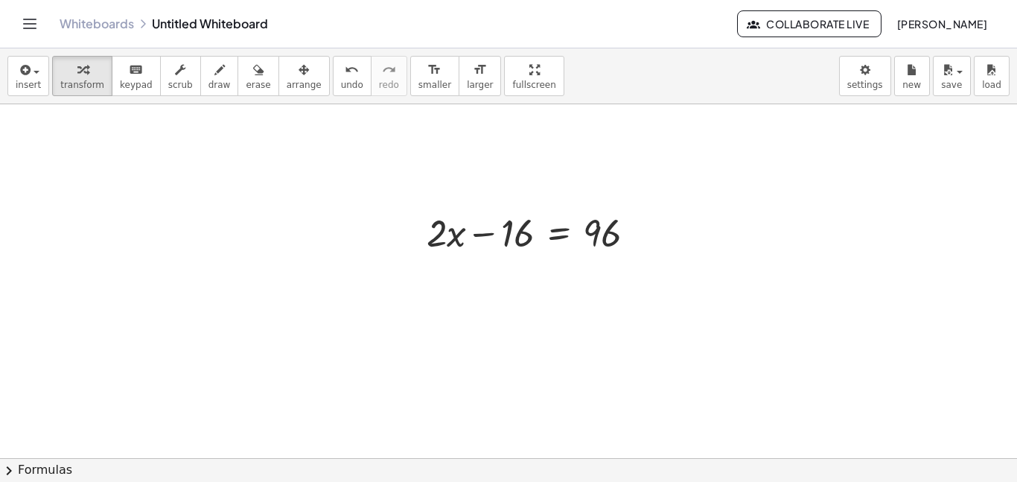
scroll to position [247, 0]
click at [565, 238] on div at bounding box center [537, 220] width 236 height 51
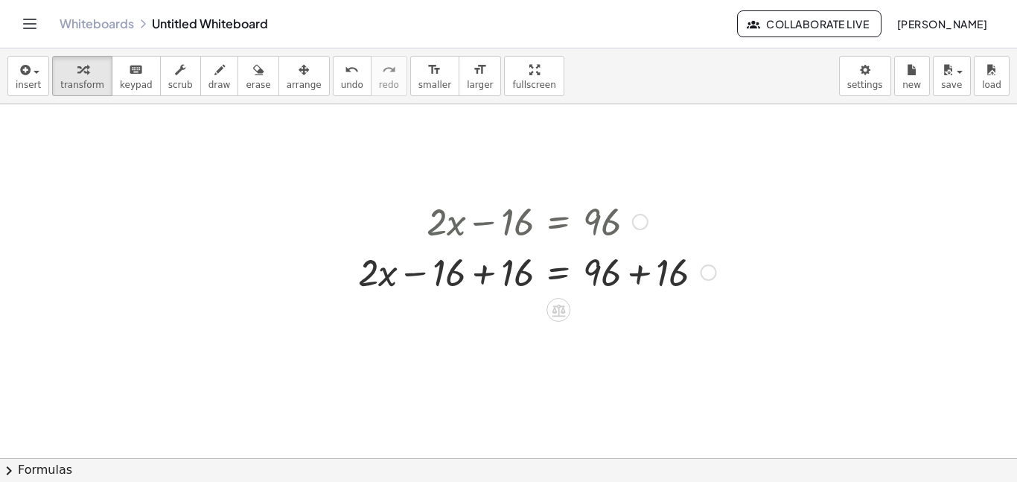
click at [411, 270] on div at bounding box center [537, 271] width 373 height 51
click at [654, 284] on div at bounding box center [537, 271] width 373 height 51
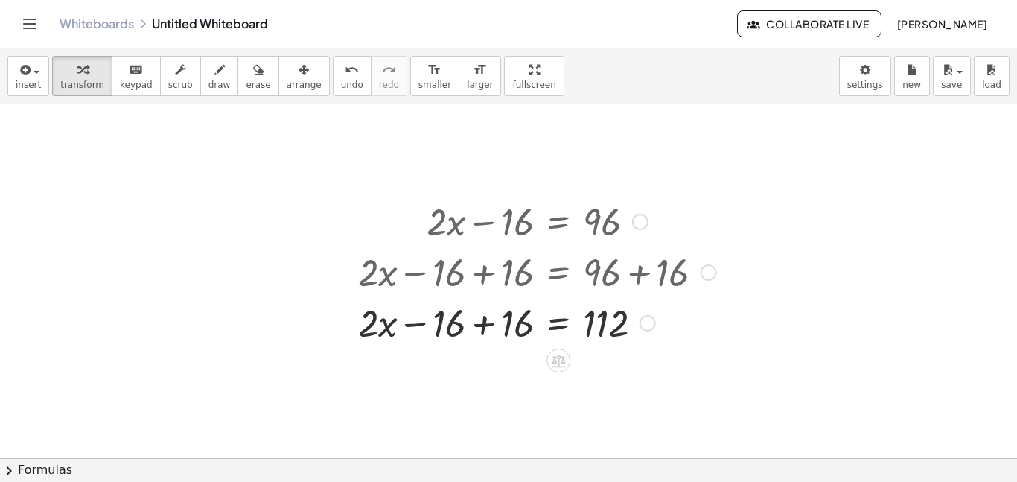
click at [489, 325] on div at bounding box center [537, 321] width 373 height 51
click at [555, 325] on div at bounding box center [537, 321] width 373 height 51
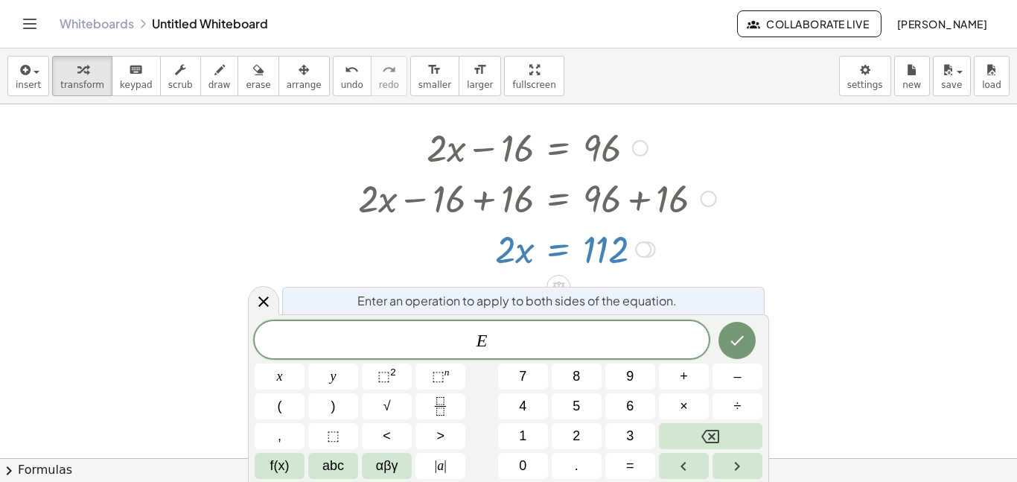
scroll to position [321, 0]
click at [206, 371] on div at bounding box center [508, 185] width 1017 height 804
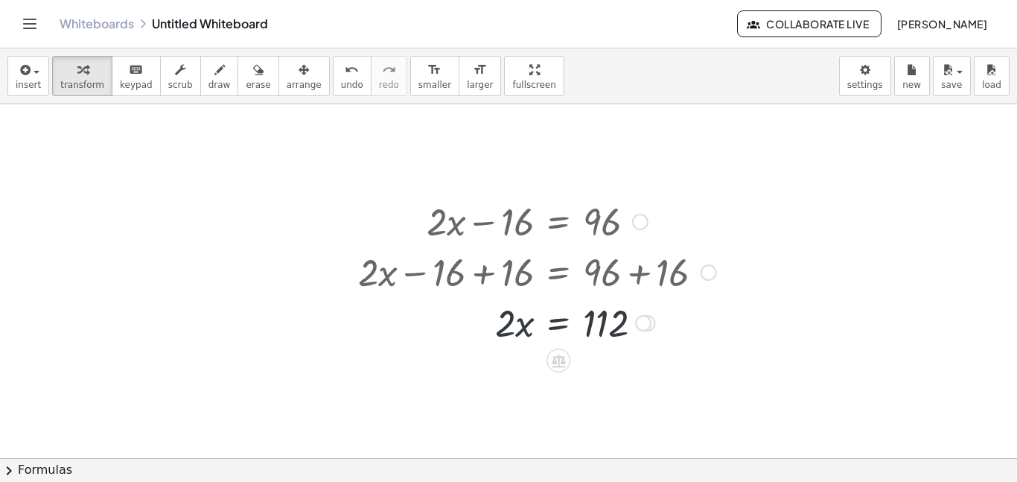
scroll to position [247, 0]
drag, startPoint x: 498, startPoint y: 321, endPoint x: 593, endPoint y: 349, distance: 98.5
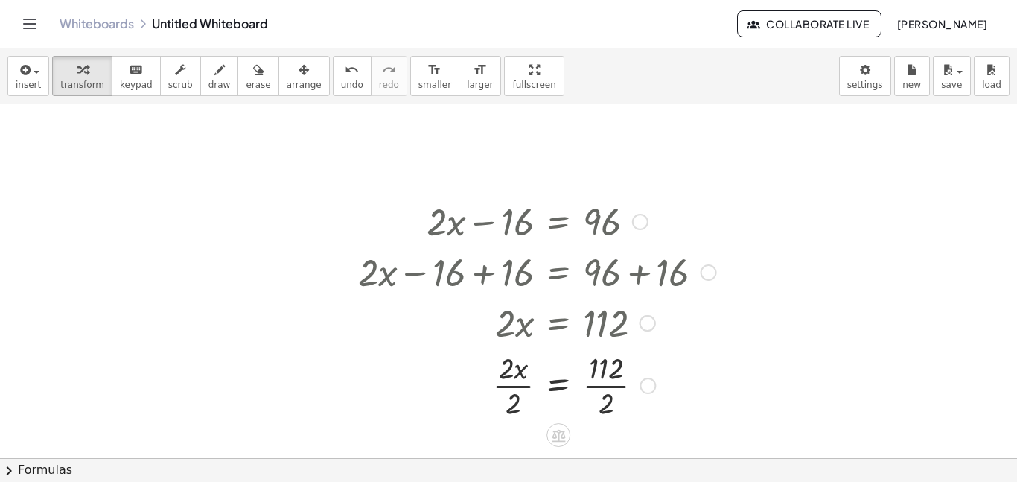
click at [562, 390] on div at bounding box center [537, 384] width 373 height 74
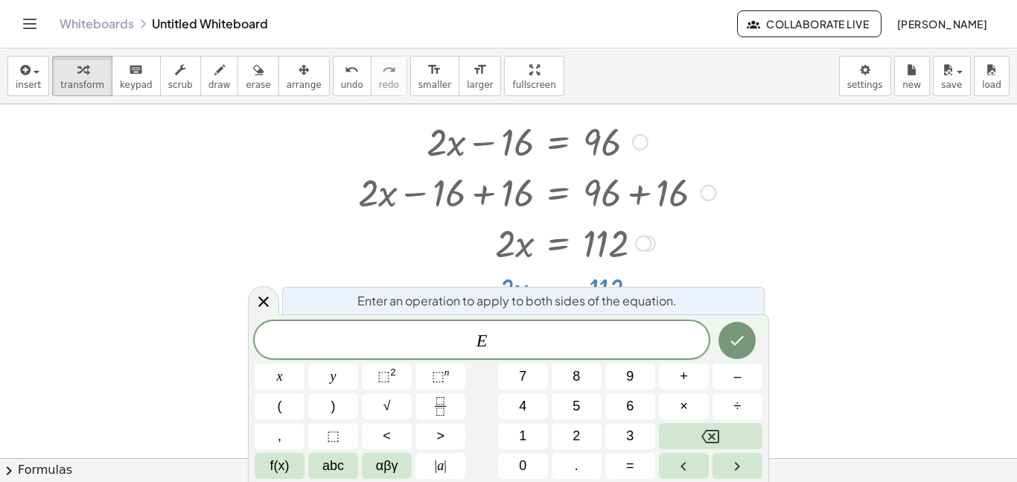
scroll to position [327, 0]
click at [258, 296] on icon at bounding box center [264, 302] width 18 height 18
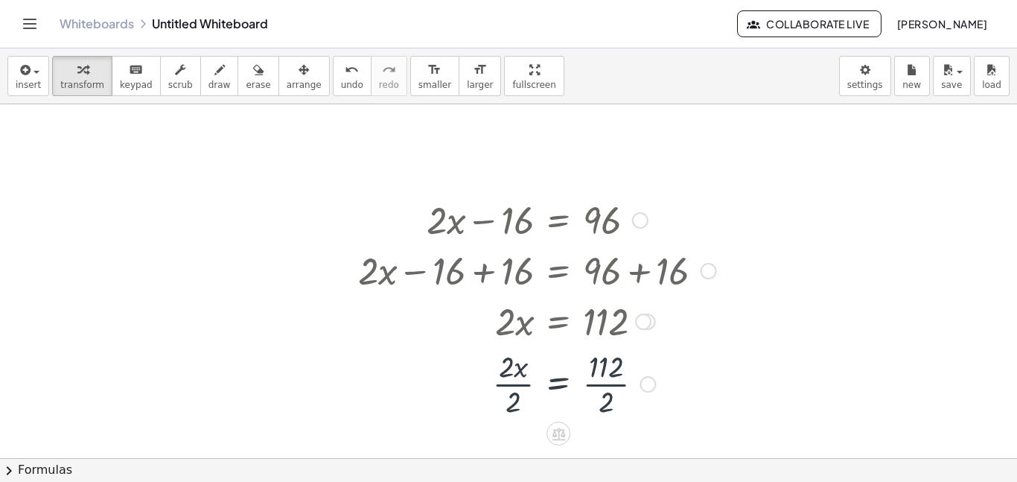
scroll to position [247, 0]
click at [510, 355] on div at bounding box center [537, 384] width 373 height 74
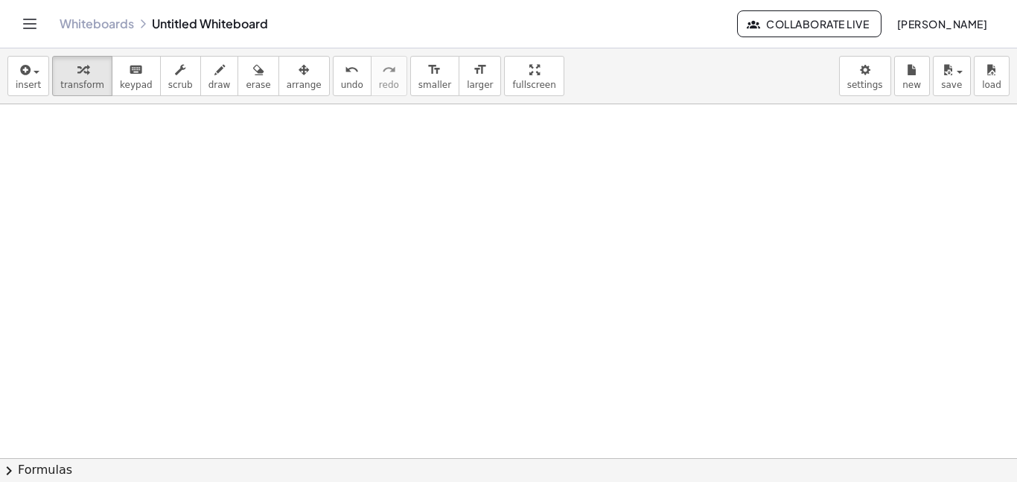
scroll to position [1017, 0]
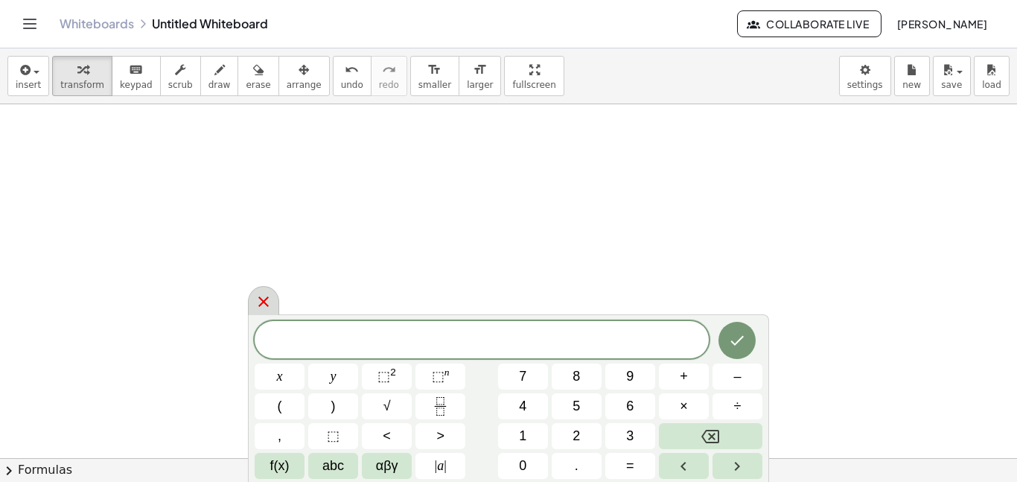
click at [258, 305] on icon at bounding box center [263, 301] width 10 height 10
